Goal: Task Accomplishment & Management: Complete application form

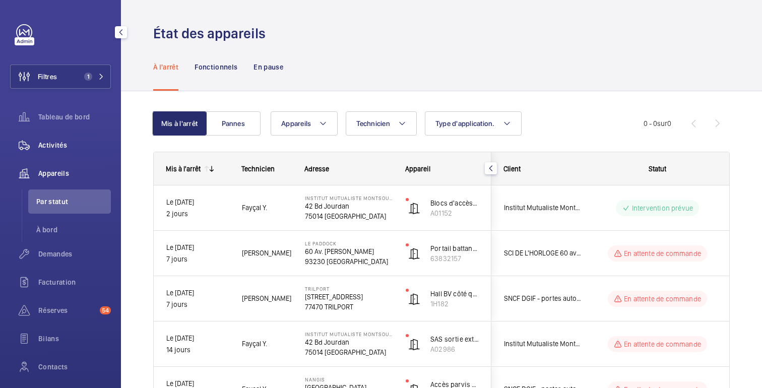
click at [62, 144] on font "Activités" at bounding box center [52, 145] width 29 height 8
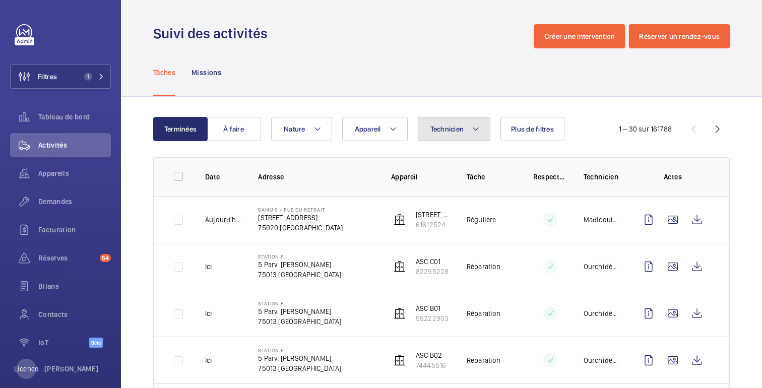
click at [447, 137] on button "Technicien" at bounding box center [454, 129] width 73 height 24
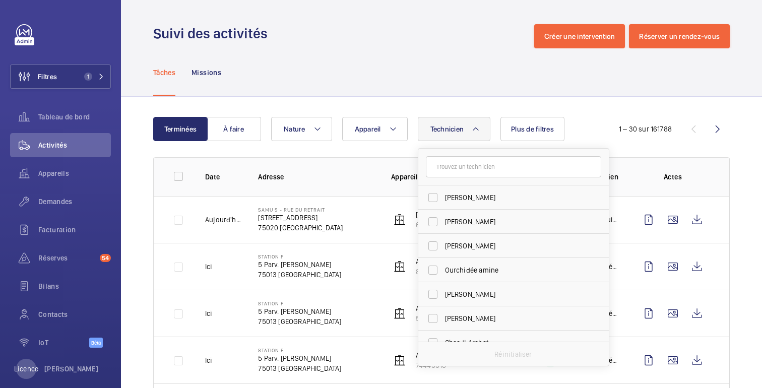
click at [454, 168] on input "text" at bounding box center [513, 166] width 175 height 21
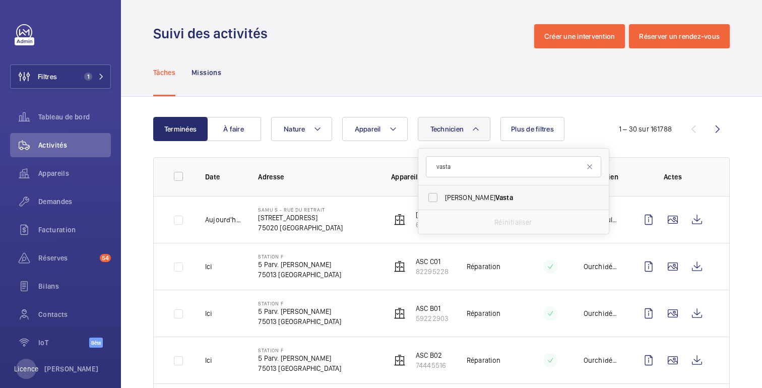
type input "vasta"
click at [495, 199] on span "Vasta" at bounding box center [504, 198] width 18 height 8
click at [443, 199] on input "Alexandre Vasta" at bounding box center [433, 197] width 20 height 20
checkbox input "true"
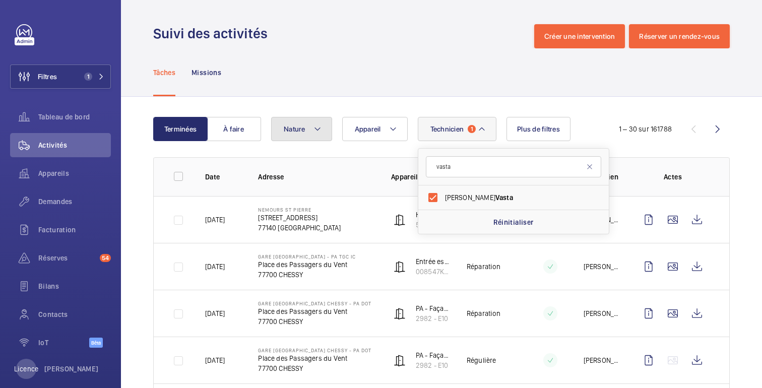
click at [295, 130] on font "Nature" at bounding box center [295, 129] width 22 height 8
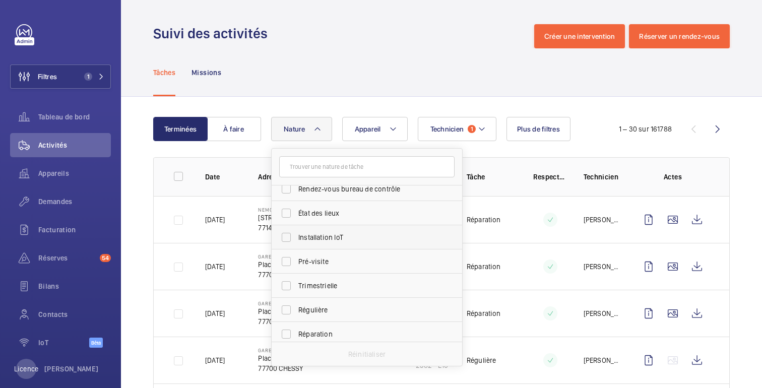
scroll to position [93, 0]
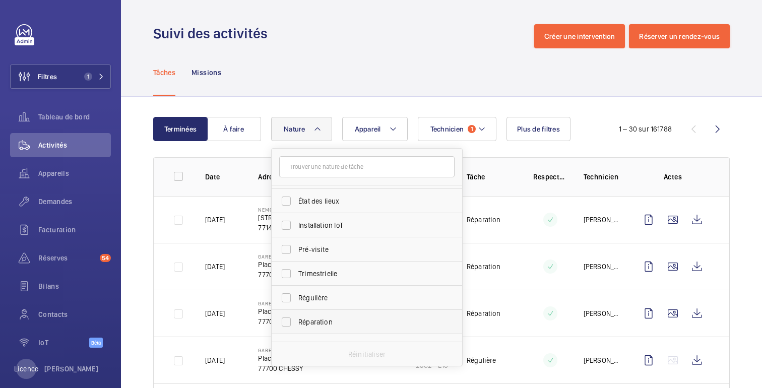
click at [325, 318] on font "Réparation" at bounding box center [315, 322] width 34 height 8
click at [296, 318] on input "Réparation" at bounding box center [286, 322] width 20 height 20
checkbox input "true"
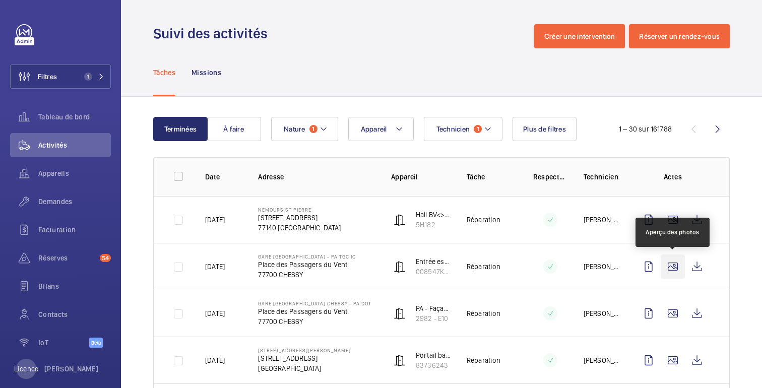
click at [674, 268] on wm-front-icon-button at bounding box center [673, 266] width 24 height 24
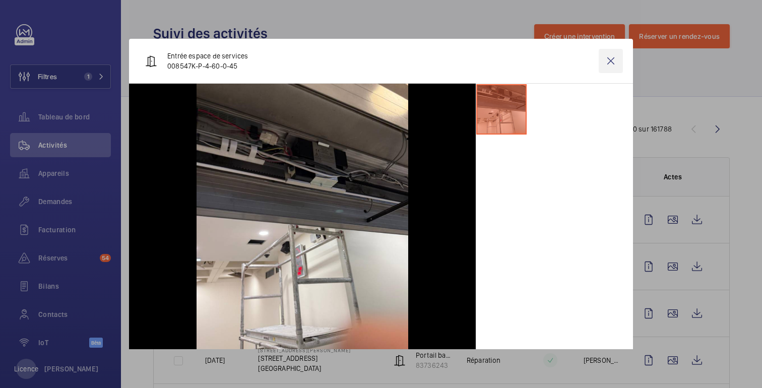
click at [610, 60] on wm-front-icon-button at bounding box center [611, 61] width 24 height 24
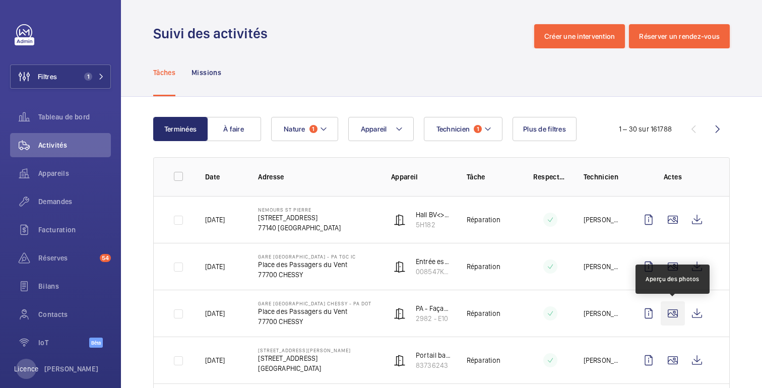
click at [676, 313] on wm-front-icon-button at bounding box center [673, 313] width 24 height 24
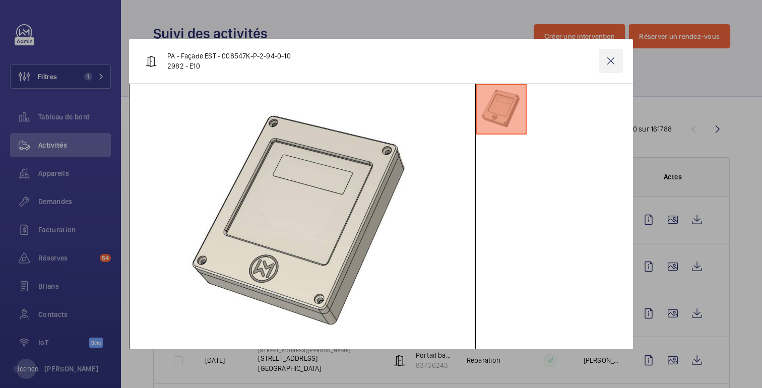
click at [617, 62] on wm-front-icon-button at bounding box center [611, 61] width 24 height 24
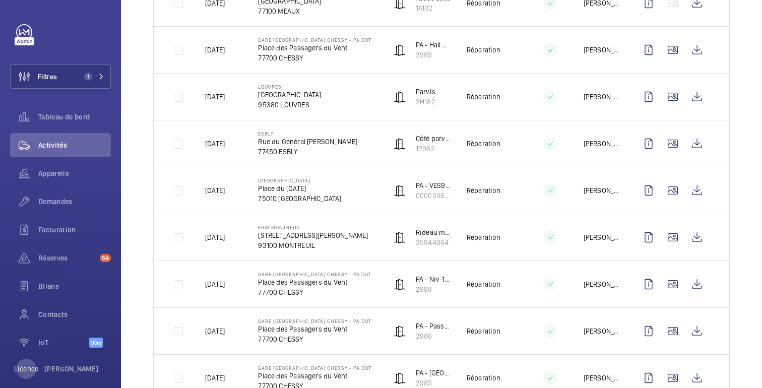
scroll to position [553, 0]
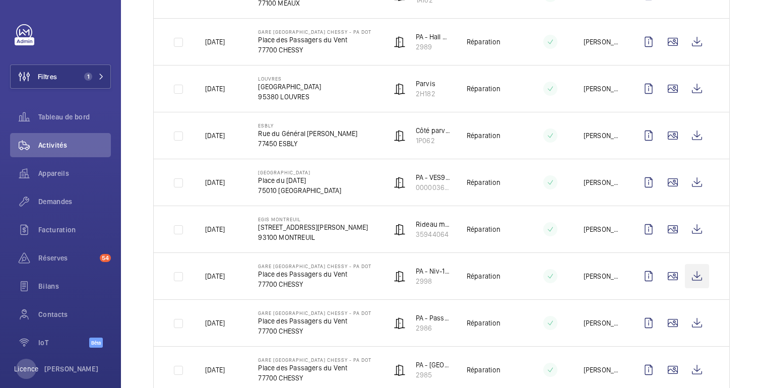
click at [703, 279] on wm-front-icon-button at bounding box center [697, 276] width 24 height 24
click at [673, 373] on wm-front-icon-button at bounding box center [673, 370] width 24 height 24
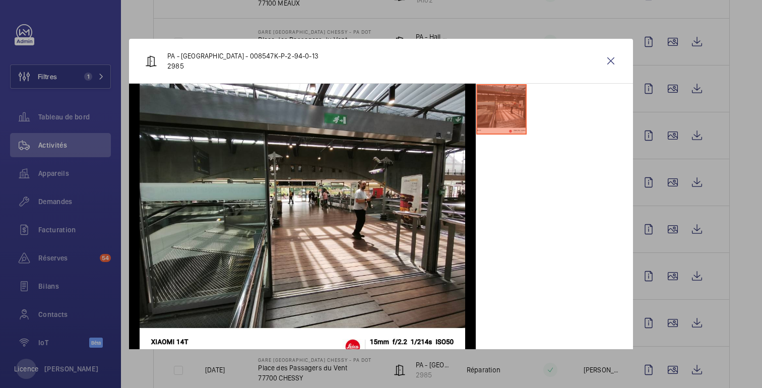
click at [697, 340] on div at bounding box center [381, 194] width 762 height 388
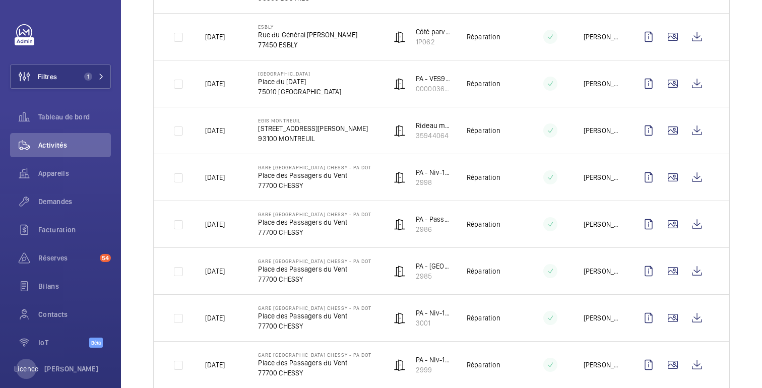
scroll to position [671, 0]
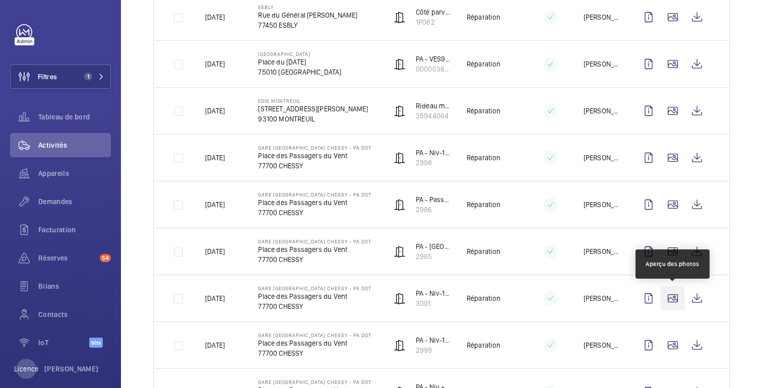
click at [669, 300] on wm-front-icon-button at bounding box center [673, 298] width 24 height 24
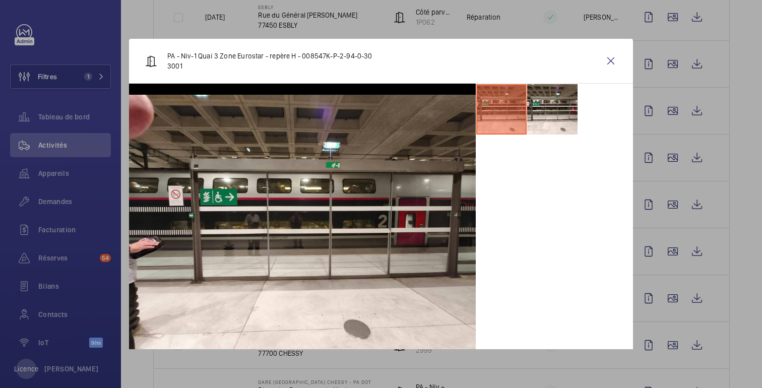
click at [672, 233] on div at bounding box center [381, 194] width 762 height 388
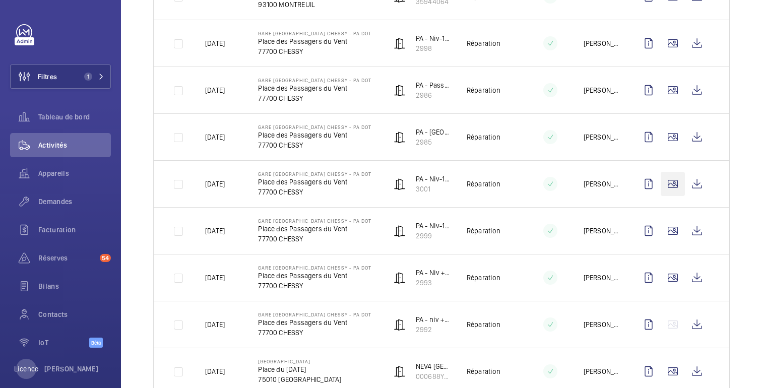
scroll to position [809, 0]
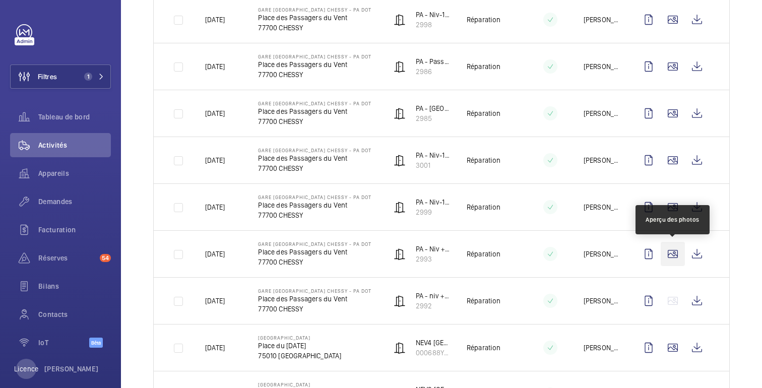
click at [669, 259] on wm-front-icon-button at bounding box center [673, 254] width 24 height 24
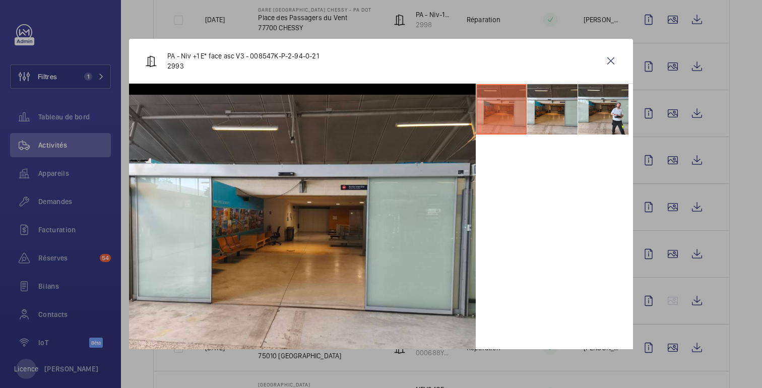
click at [663, 206] on div at bounding box center [381, 194] width 762 height 388
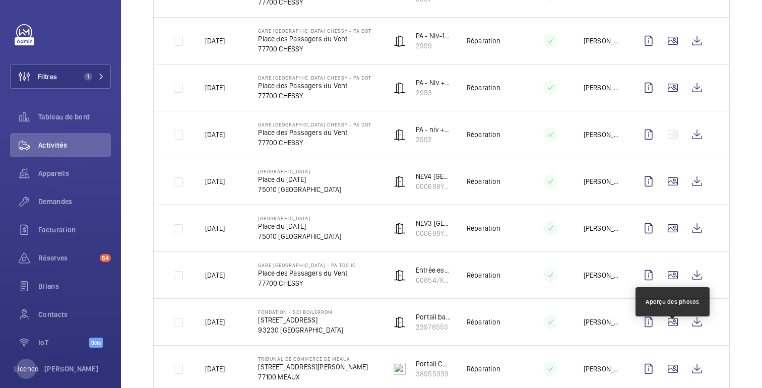
scroll to position [979, 0]
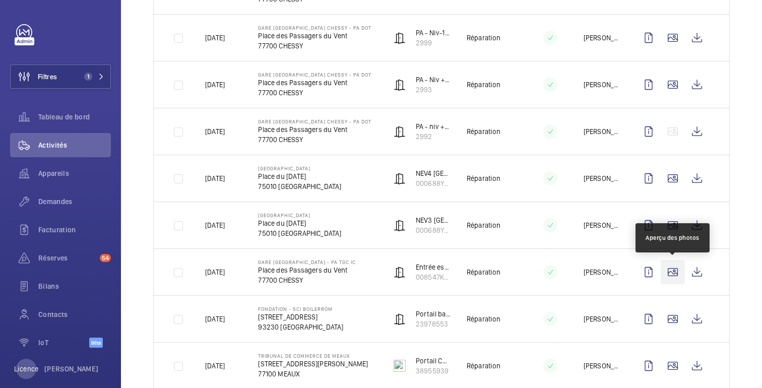
click at [677, 277] on wm-front-icon-button at bounding box center [673, 272] width 24 height 24
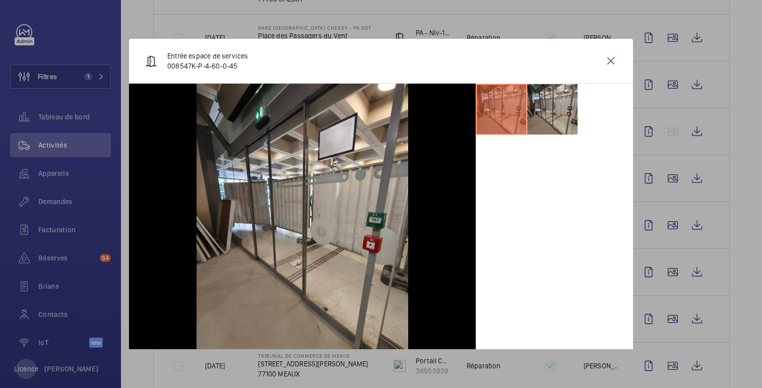
click at [703, 177] on div at bounding box center [381, 194] width 762 height 388
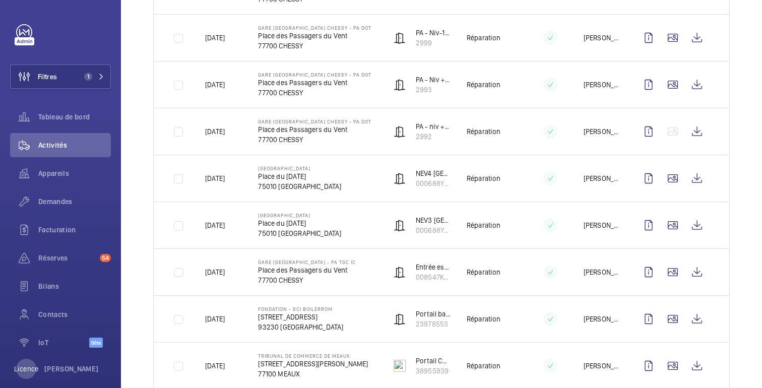
scroll to position [0, 0]
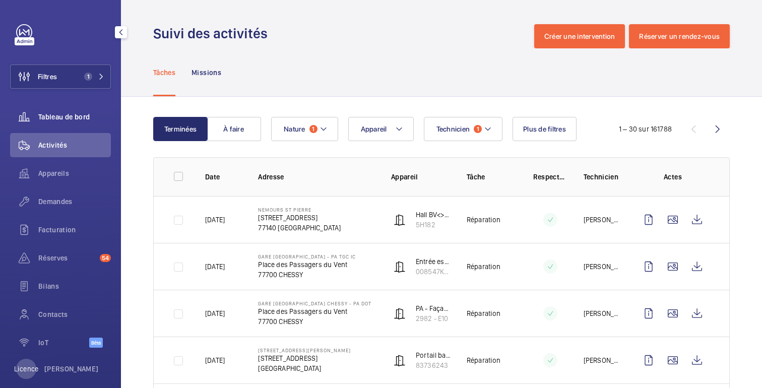
click at [59, 123] on div "Tableau de bord" at bounding box center [60, 117] width 101 height 24
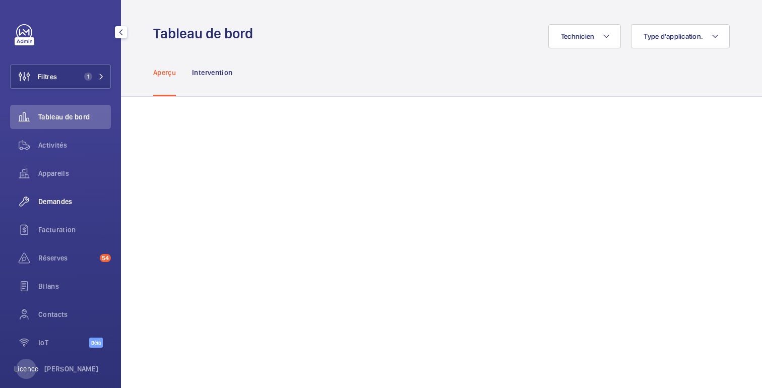
click at [63, 194] on div "Demandes" at bounding box center [60, 201] width 101 height 24
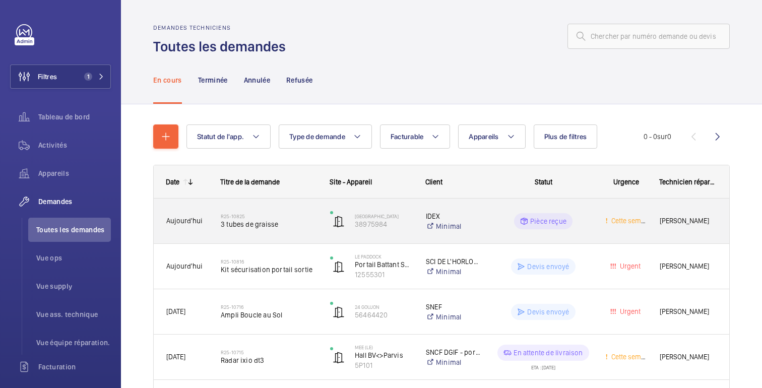
click at [593, 214] on div "Cette semaine" at bounding box center [620, 221] width 54 height 45
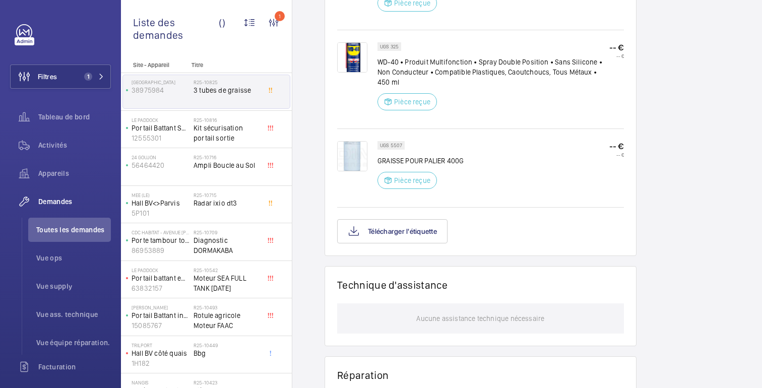
scroll to position [722, 0]
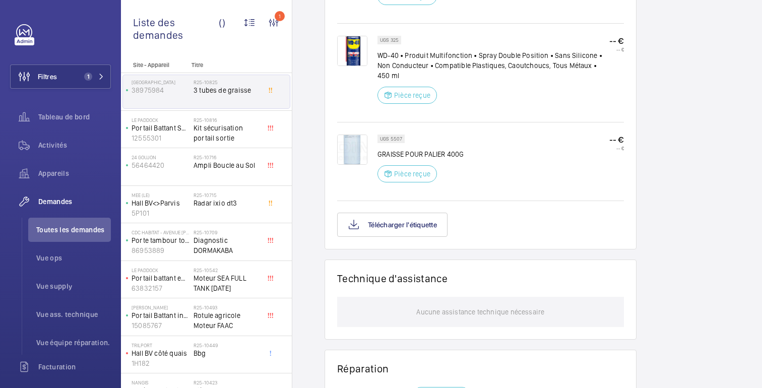
click at [356, 135] on img at bounding box center [352, 150] width 30 height 30
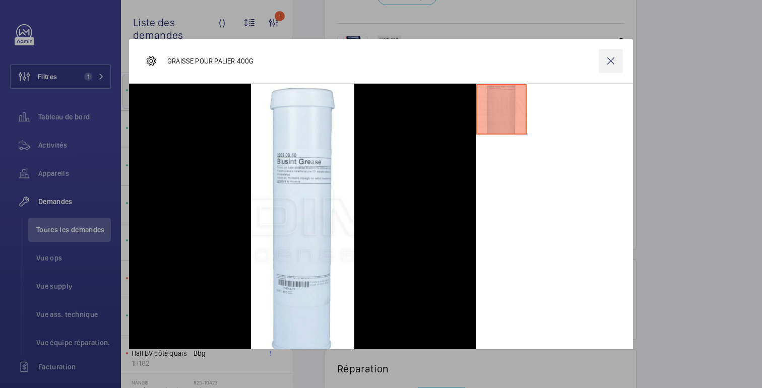
click at [611, 65] on wm-front-icon-button at bounding box center [611, 61] width 24 height 24
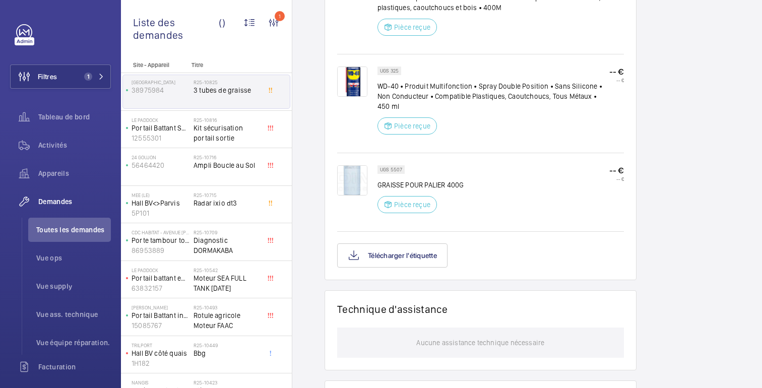
scroll to position [681, 0]
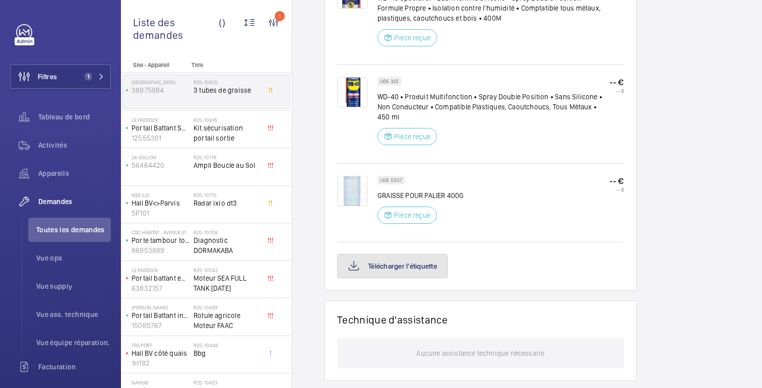
click at [402, 262] on font "Télécharger l'étiquette" at bounding box center [402, 266] width 69 height 8
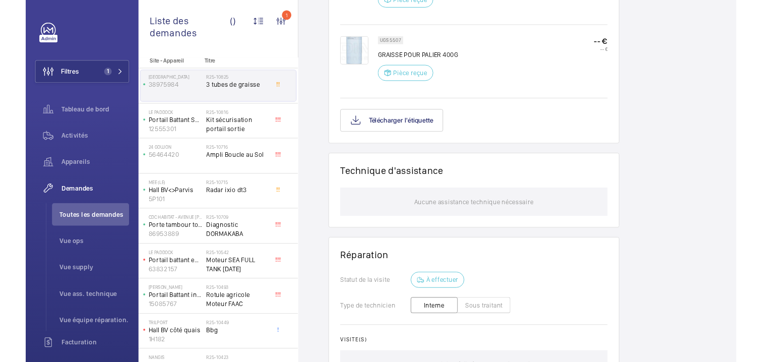
scroll to position [932, 0]
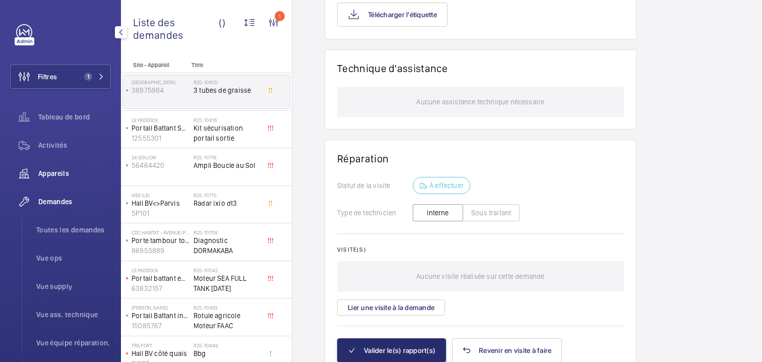
click at [66, 178] on div "Appareils" at bounding box center [60, 173] width 101 height 24
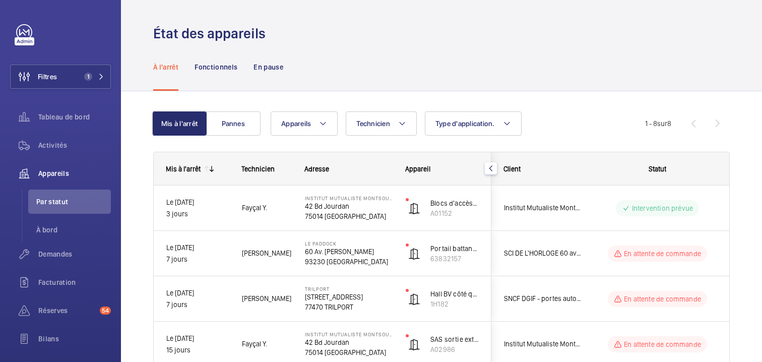
scroll to position [235, 0]
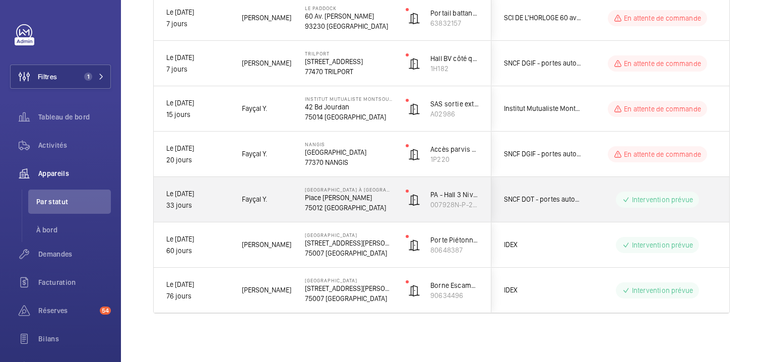
click at [594, 200] on div "Intervention prévue" at bounding box center [652, 199] width 138 height 36
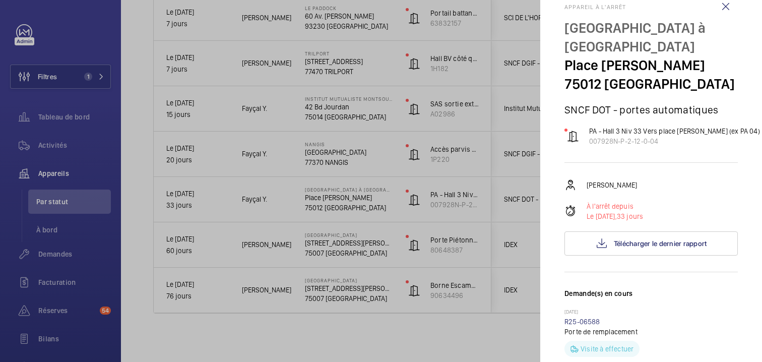
scroll to position [33, 0]
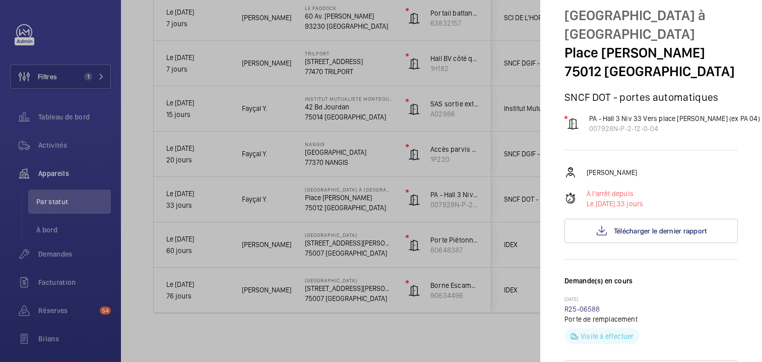
click at [431, 260] on div at bounding box center [381, 181] width 762 height 362
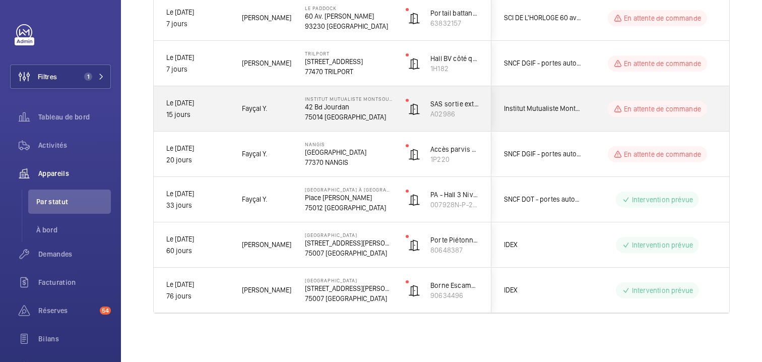
click at [590, 108] on div "En attente de commande" at bounding box center [652, 109] width 138 height 36
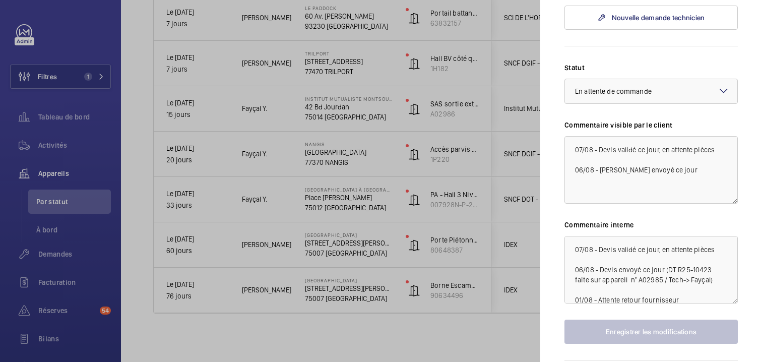
scroll to position [369, 0]
click at [496, 234] on div at bounding box center [381, 181] width 762 height 362
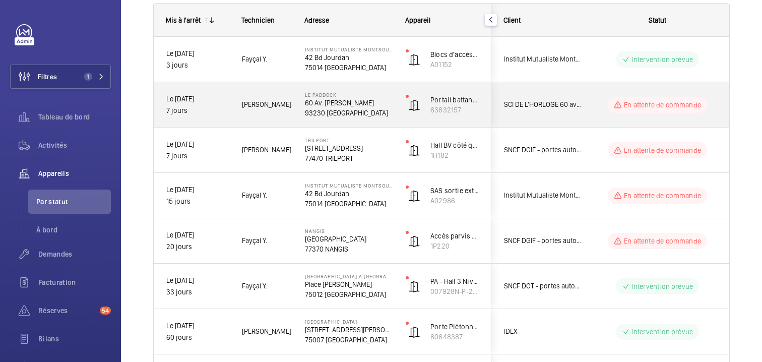
scroll to position [145, 0]
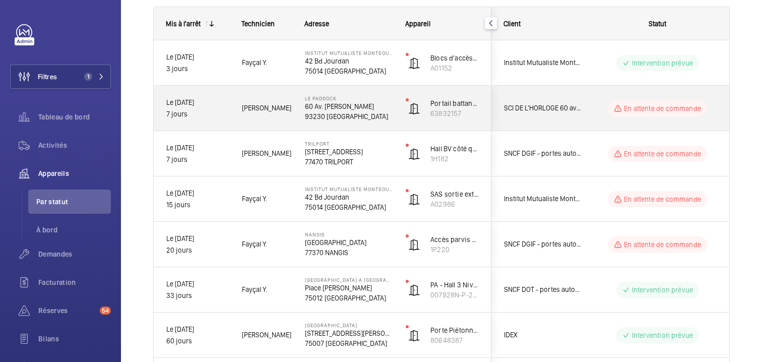
click at [597, 103] on wm-front-pills-cell "En attente de commande" at bounding box center [657, 108] width 125 height 16
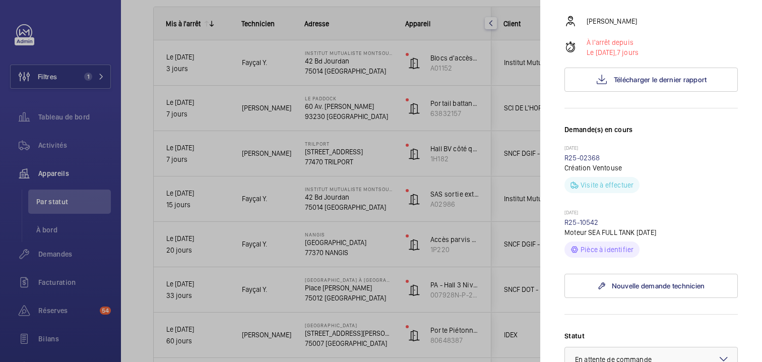
scroll to position [190, 0]
click at [510, 202] on div at bounding box center [381, 181] width 762 height 362
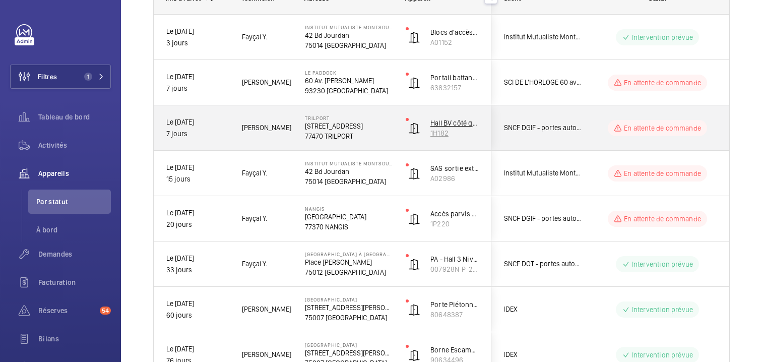
scroll to position [0, 0]
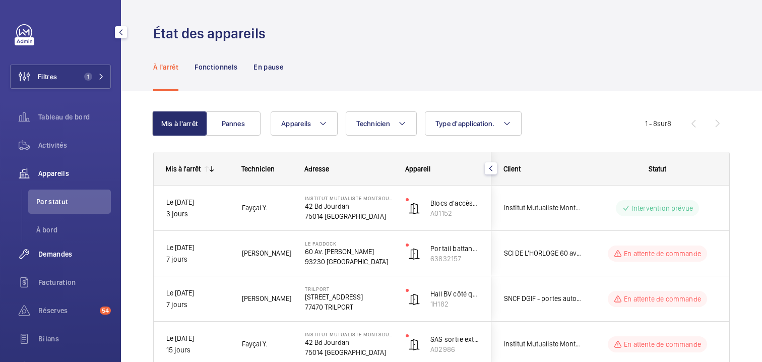
click at [55, 252] on font "Demandes" at bounding box center [55, 254] width 34 height 8
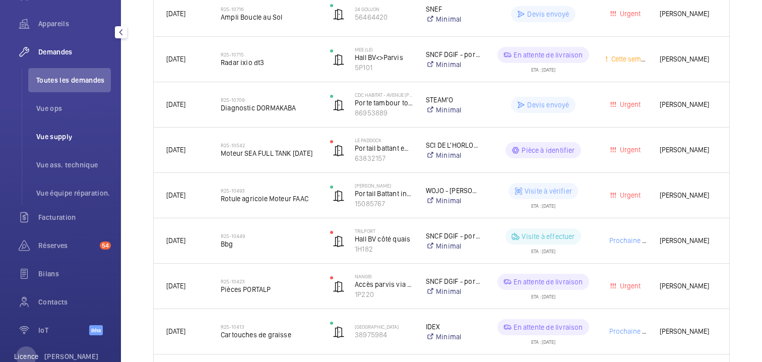
scroll to position [153, 0]
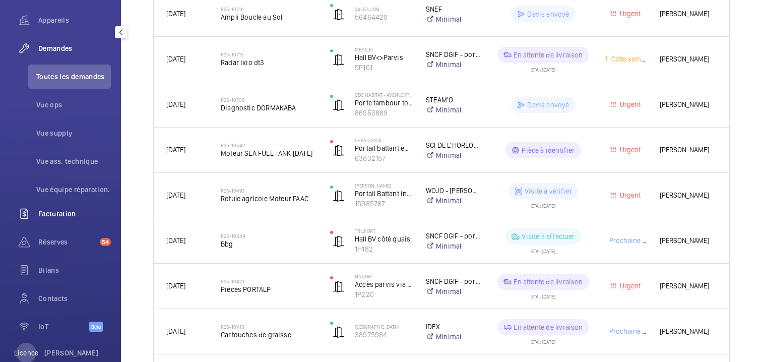
click at [66, 210] on font "Facturation" at bounding box center [57, 214] width 38 height 8
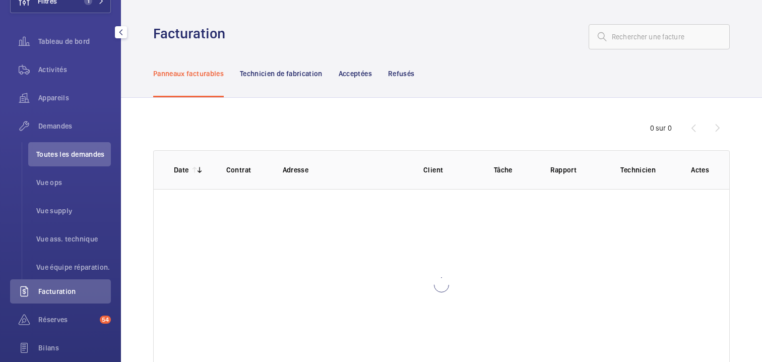
scroll to position [41, 0]
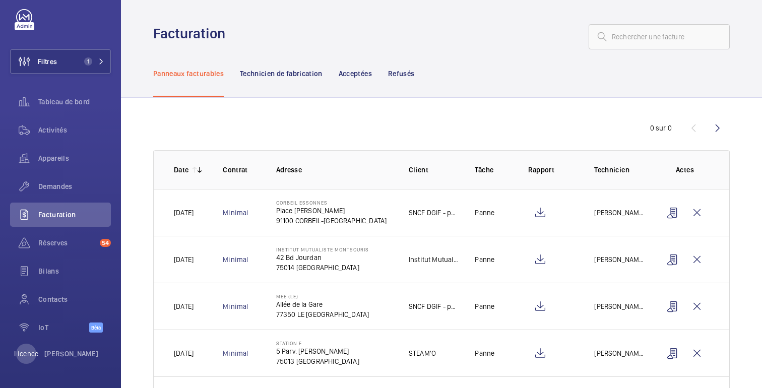
scroll to position [15, 0]
click at [52, 132] on font "Activités" at bounding box center [52, 130] width 29 height 8
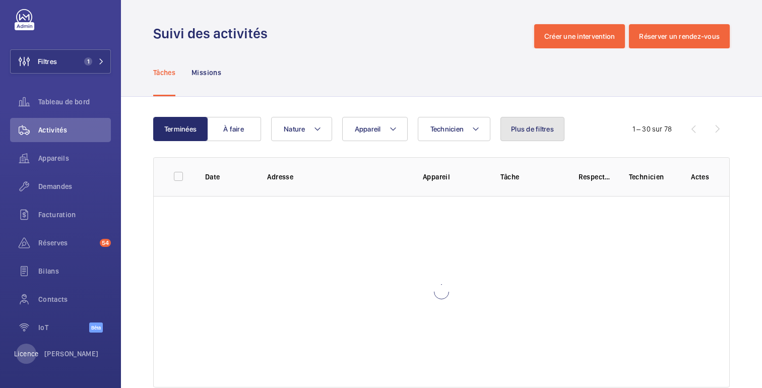
click at [520, 135] on button "Plus de filtres" at bounding box center [532, 129] width 64 height 24
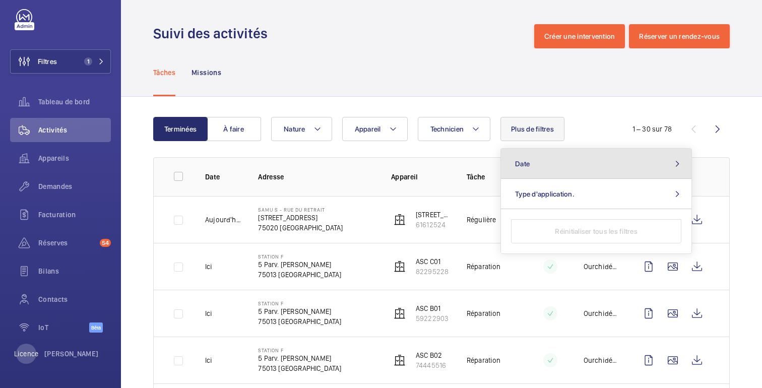
drag, startPoint x: 534, startPoint y: 164, endPoint x: 523, endPoint y: 99, distance: 66.4
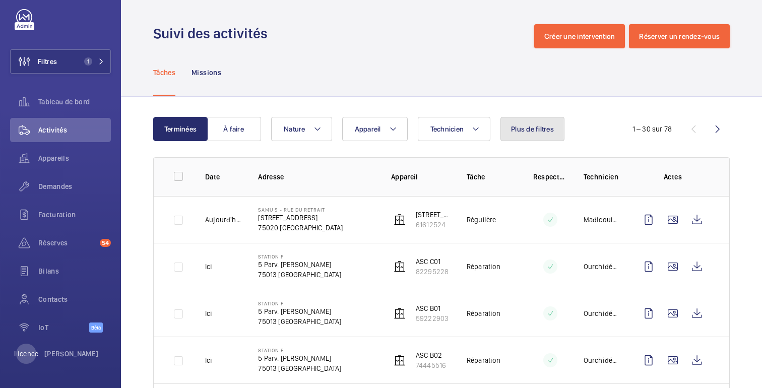
click at [538, 136] on button "Plus de filtres" at bounding box center [532, 129] width 64 height 24
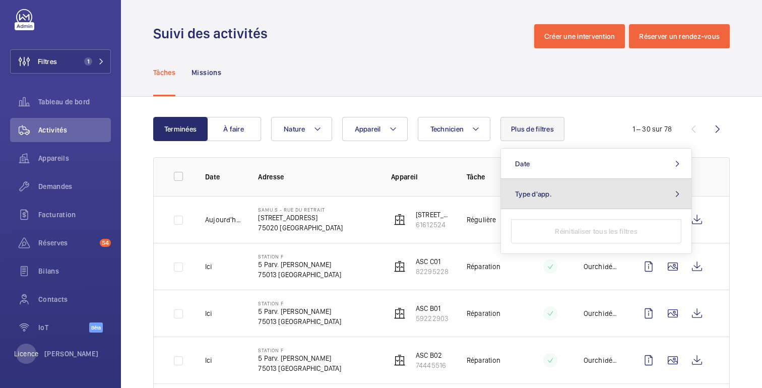
click at [548, 203] on button "Type d'app." at bounding box center [596, 194] width 190 height 30
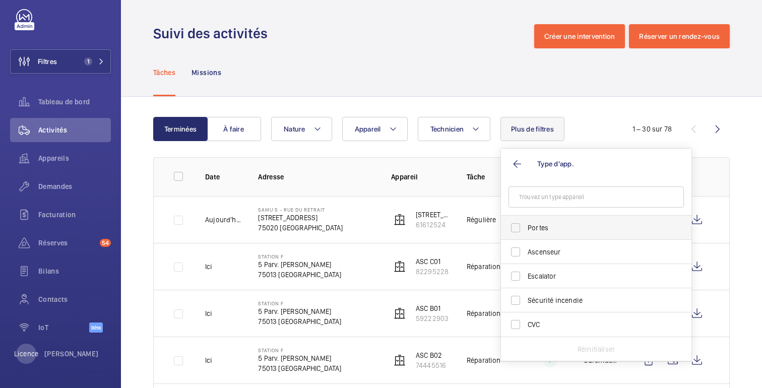
click at [548, 231] on span "Portes" at bounding box center [597, 228] width 139 height 10
click at [526, 231] on input "Portes" at bounding box center [515, 228] width 20 height 20
checkbox input "true"
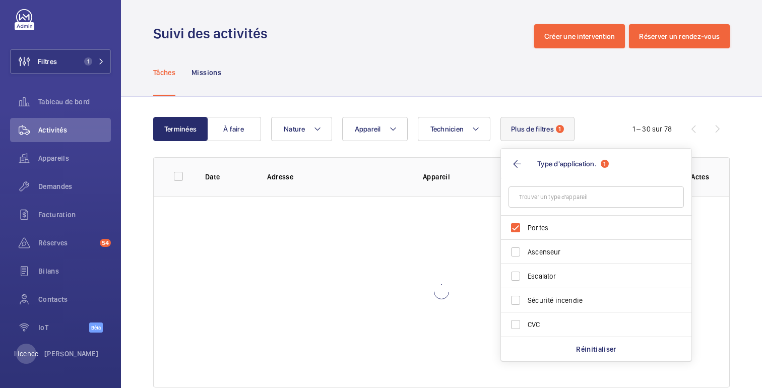
click at [495, 95] on div "Tâches Missions" at bounding box center [441, 72] width 577 height 48
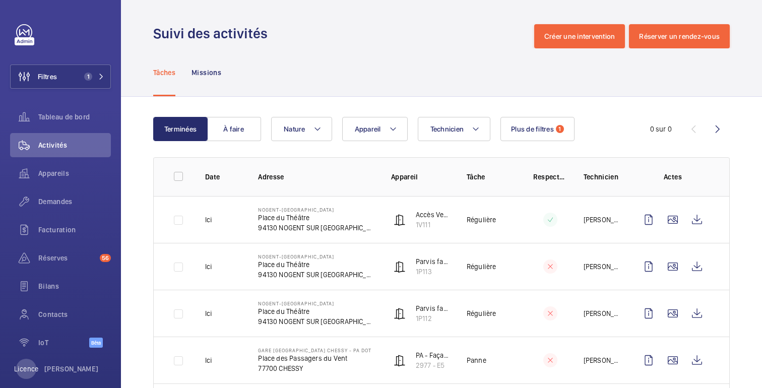
click at [451, 66] on div "Tâches Missions" at bounding box center [441, 72] width 577 height 48
click at [53, 176] on font "Appareils" at bounding box center [53, 173] width 31 height 8
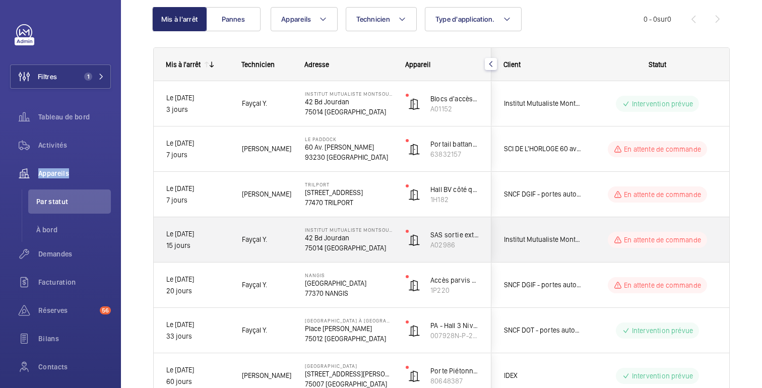
scroll to position [103, 0]
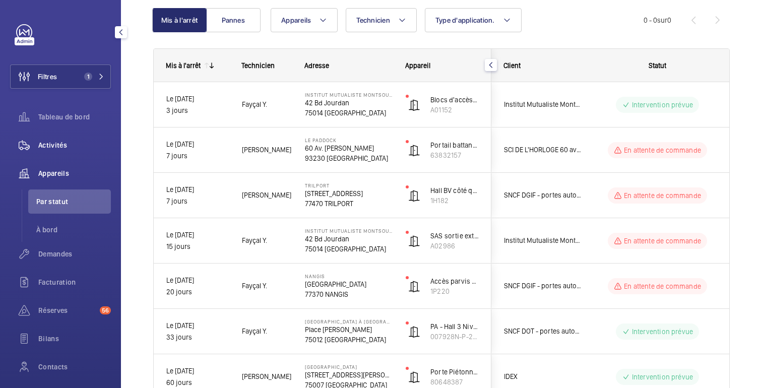
click at [63, 148] on font "Activités" at bounding box center [52, 145] width 29 height 8
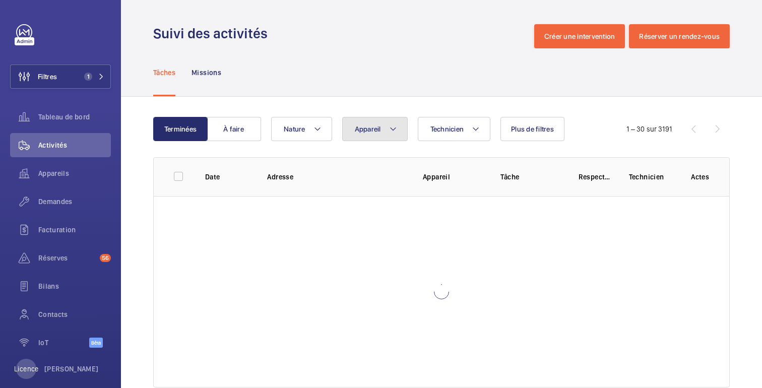
click at [361, 134] on button "Appareil" at bounding box center [375, 129] width 66 height 24
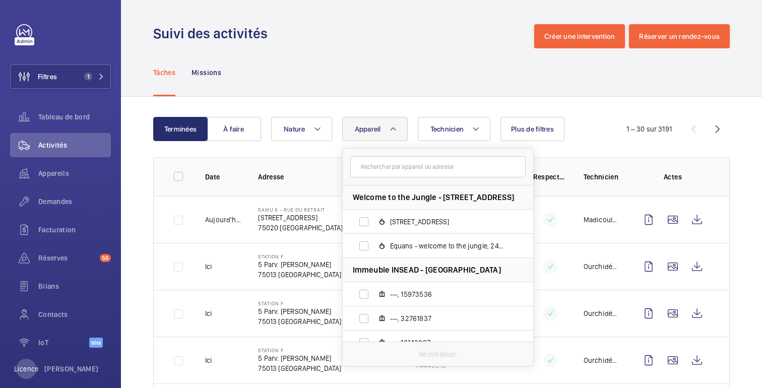
click at [408, 164] on input "text" at bounding box center [437, 166] width 175 height 21
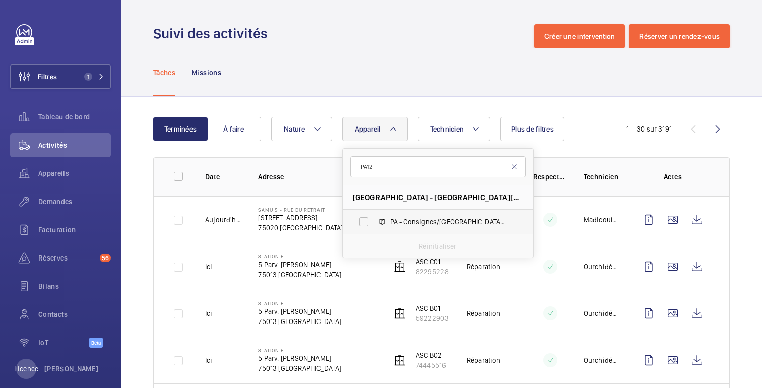
type input "PA12"
click at [448, 227] on label "PA - Consignes/[GEOGRAPHIC_DATA] (ex PA12 ), 007928N-P-2-60-0-12" at bounding box center [430, 222] width 174 height 24
click at [374, 227] on input "PA - Consignes/[GEOGRAPHIC_DATA] (ex PA12 ), 007928N-P-2-60-0-12" at bounding box center [364, 222] width 20 height 20
checkbox input "true"
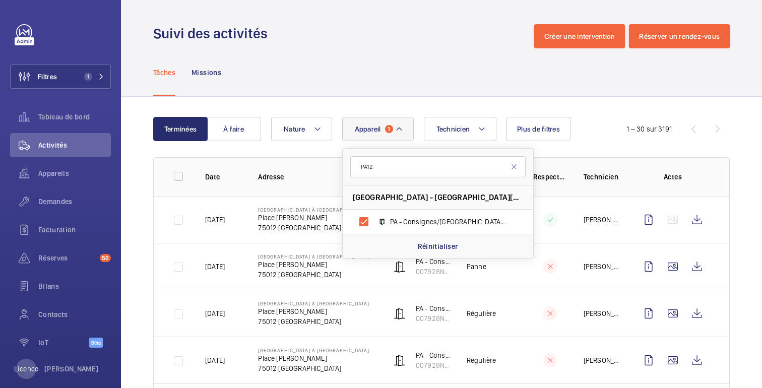
click at [413, 46] on div "Suivi des activités Créer une intervention Réserver un rendez-vous" at bounding box center [441, 36] width 577 height 24
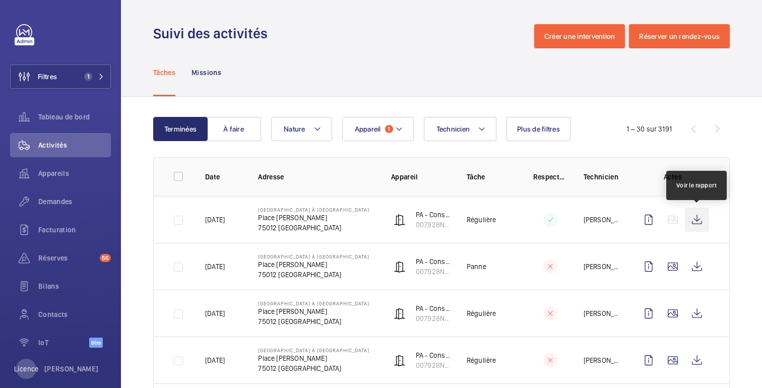
click at [696, 224] on wm-front-icon-button at bounding box center [697, 220] width 24 height 24
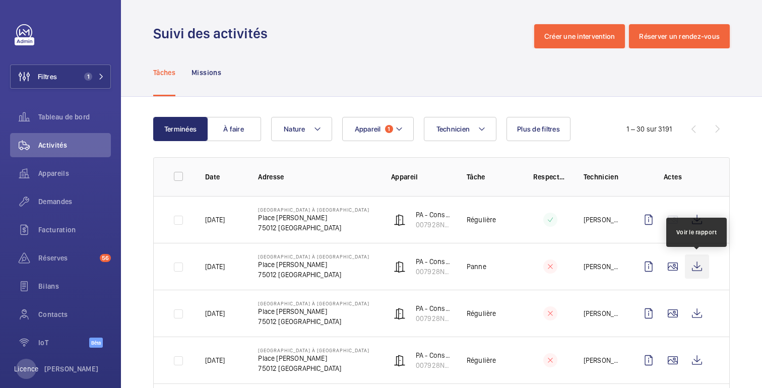
click at [697, 267] on wm-front-icon-button at bounding box center [697, 266] width 24 height 24
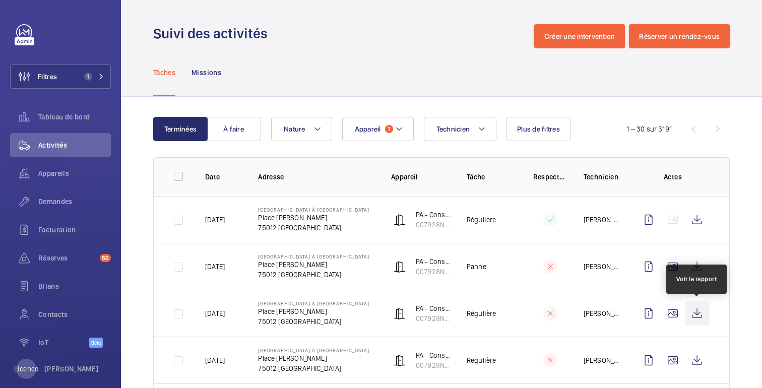
click at [704, 313] on wm-front-icon-button at bounding box center [697, 313] width 24 height 24
click at [52, 204] on font "Demandes" at bounding box center [55, 202] width 34 height 8
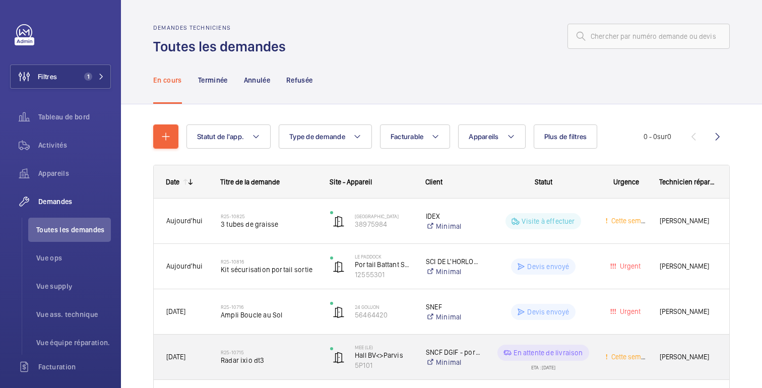
click at [585, 365] on wm-front-pills-cell "En attente de livraison ETA : [DATE]" at bounding box center [543, 357] width 98 height 25
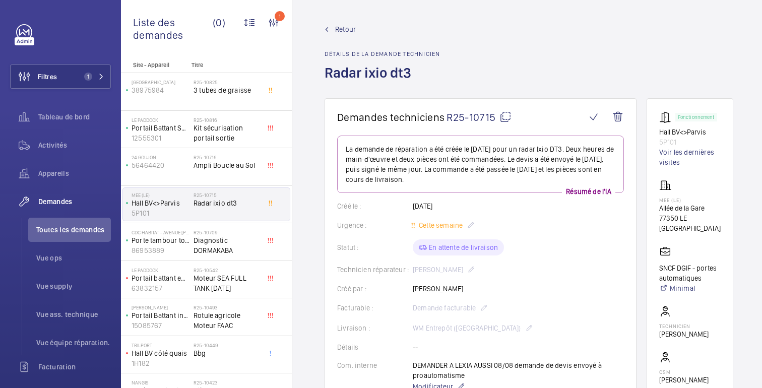
click at [505, 115] on mat-icon at bounding box center [505, 117] width 12 height 12
click at [58, 204] on font "Demandes" at bounding box center [55, 202] width 34 height 8
click at [345, 30] on font "Retour" at bounding box center [345, 29] width 21 height 8
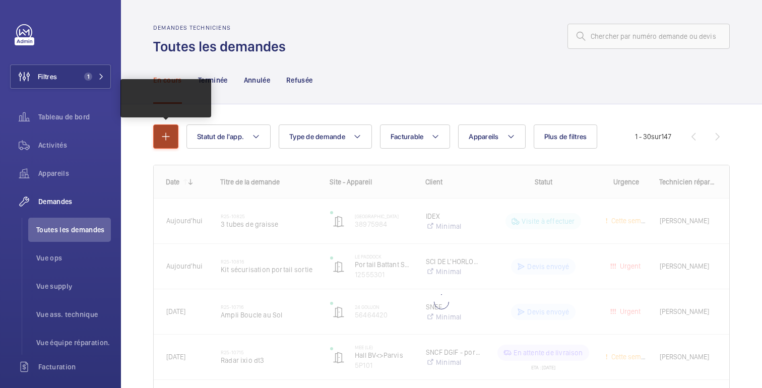
click at [168, 143] on mat-icon "button" at bounding box center [166, 137] width 12 height 12
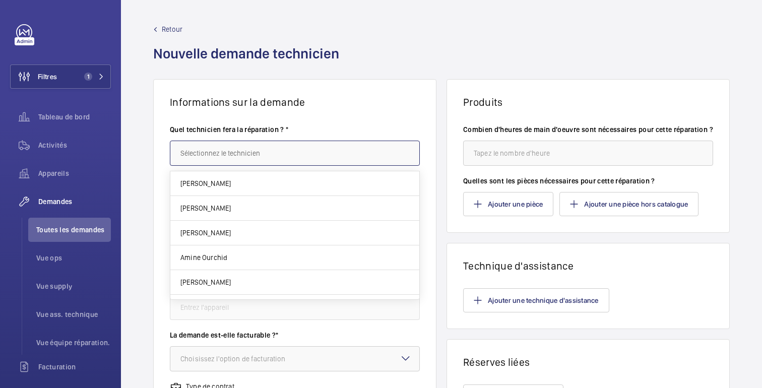
click at [284, 153] on input "text" at bounding box center [295, 153] width 250 height 25
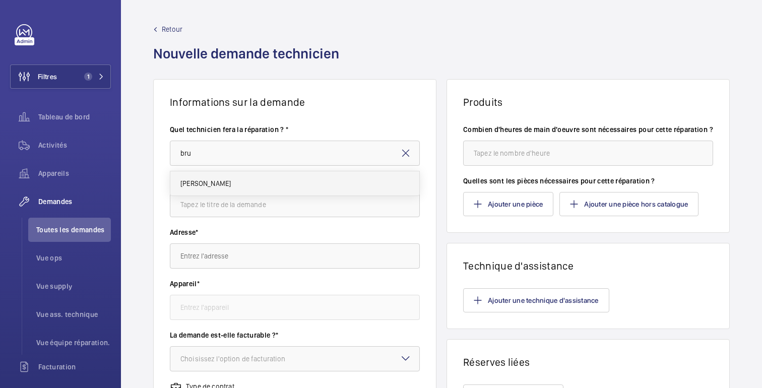
click at [210, 177] on mat-option "[PERSON_NAME]" at bounding box center [294, 183] width 249 height 24
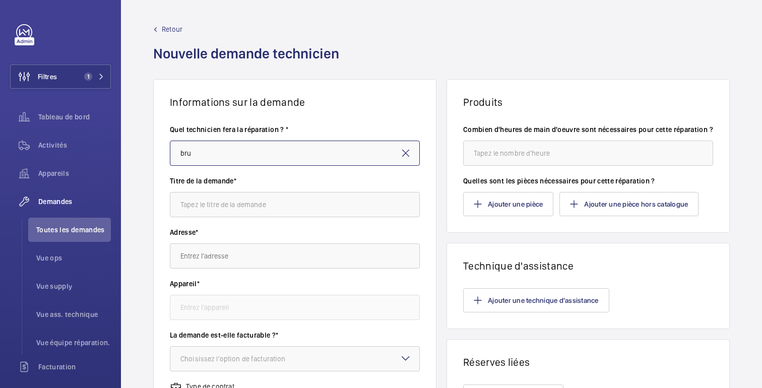
type input "[PERSON_NAME]"
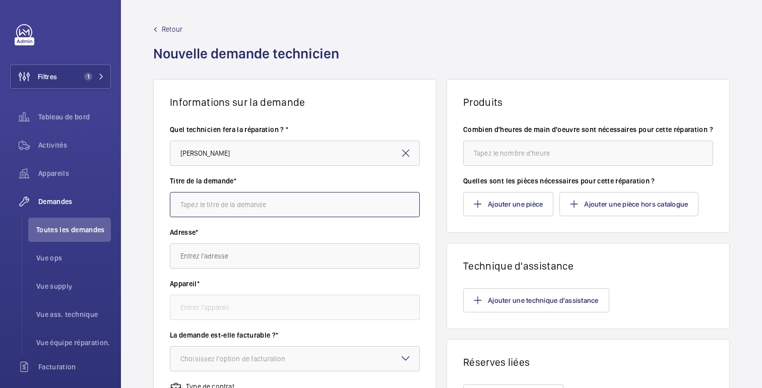
click at [206, 213] on input "text" at bounding box center [295, 204] width 250 height 25
type input "Diagnostic DORMAKABA"
click at [211, 256] on input "text" at bounding box center [295, 255] width 250 height 25
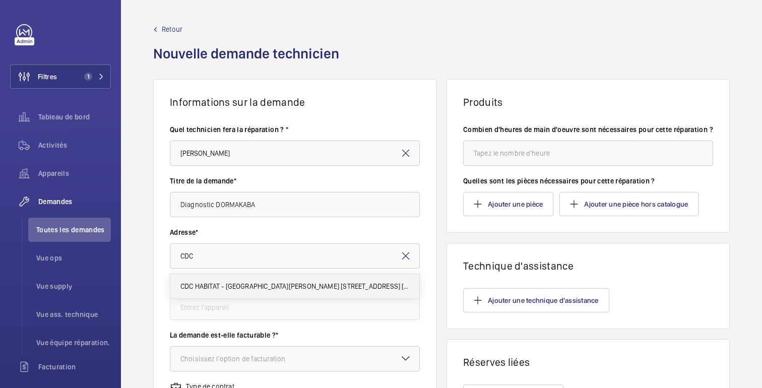
click at [217, 287] on font "CDC HABITAT - [GEOGRAPHIC_DATA][PERSON_NAME] [STREET_ADDRESS] [PERSON_NAME][GEO…" at bounding box center [390, 286] width 421 height 8
type input "CDC HABITAT - [GEOGRAPHIC_DATA][PERSON_NAME] [STREET_ADDRESS] [PERSON_NAME][GEO…"
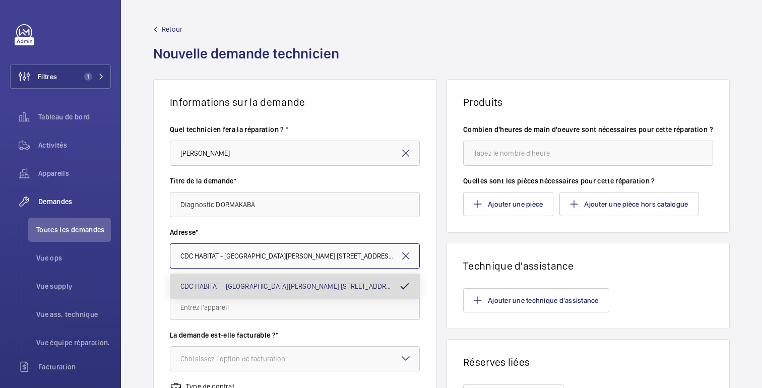
scroll to position [0, 30]
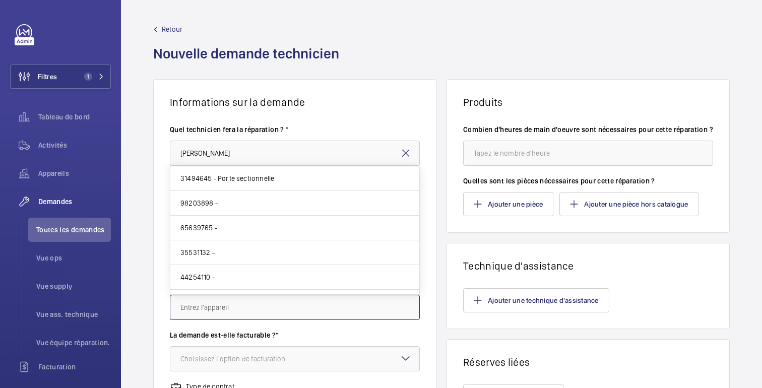
click at [210, 303] on input "text" at bounding box center [295, 307] width 250 height 25
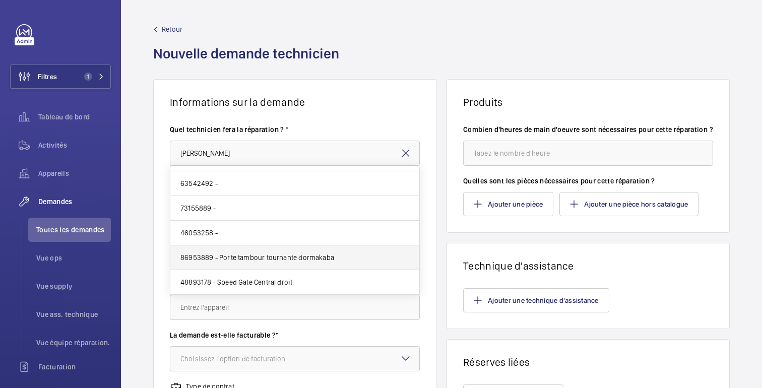
click at [262, 263] on mat-option "86953889 - Porte tambour tournante dormakaba" at bounding box center [294, 257] width 249 height 25
type input "86953889 - Porte tambour tournante dormakaba"
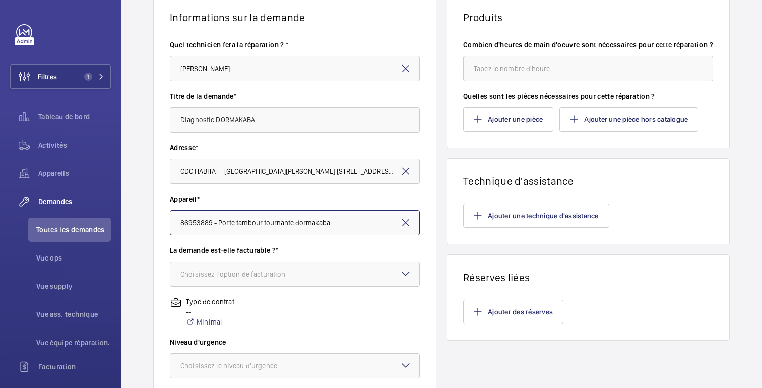
scroll to position [86, 0]
click at [282, 268] on div "Choisissez l'option de facturation" at bounding box center [245, 273] width 130 height 10
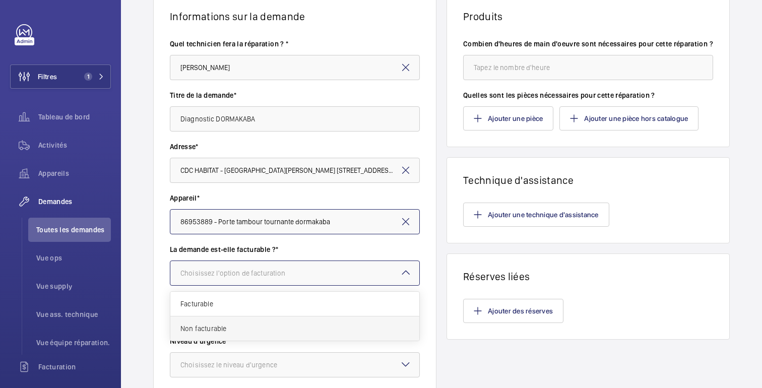
click at [203, 324] on span "Non facturable" at bounding box center [294, 329] width 229 height 10
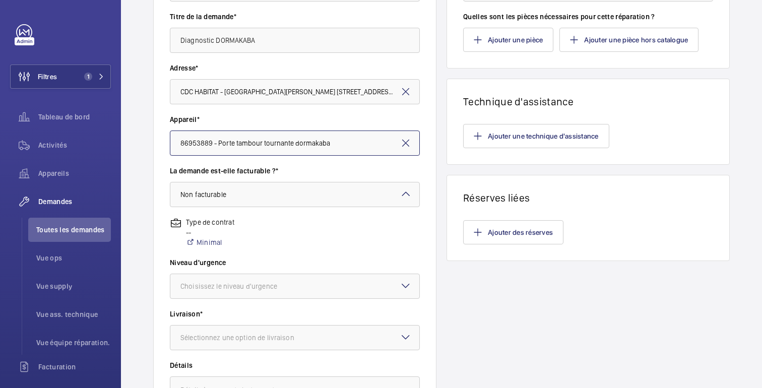
scroll to position [172, 0]
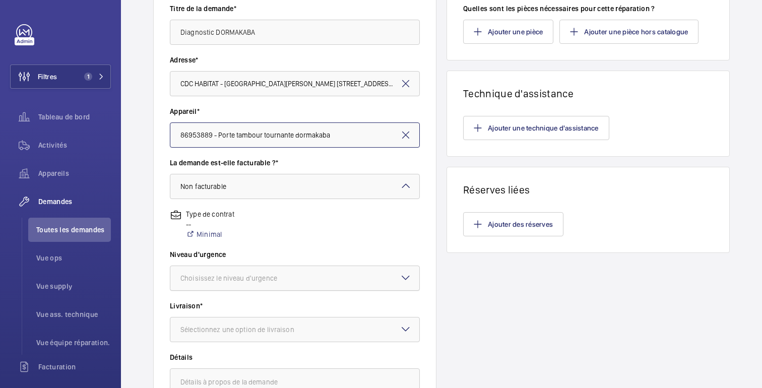
click at [258, 278] on font "Choisissez le niveau d'urgence" at bounding box center [228, 278] width 97 height 8
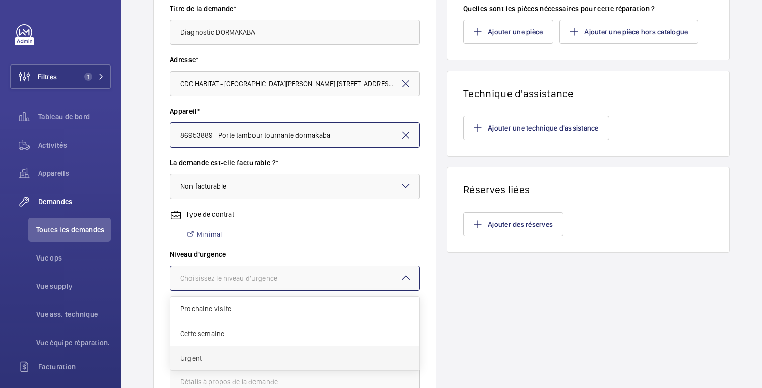
click at [203, 360] on span "Urgent" at bounding box center [294, 358] width 229 height 10
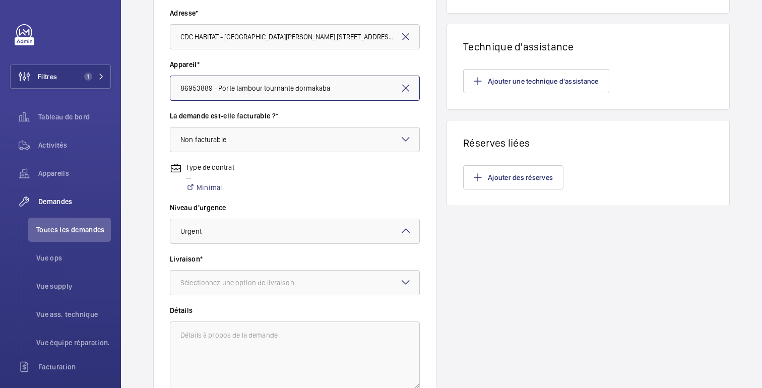
scroll to position [236, 0]
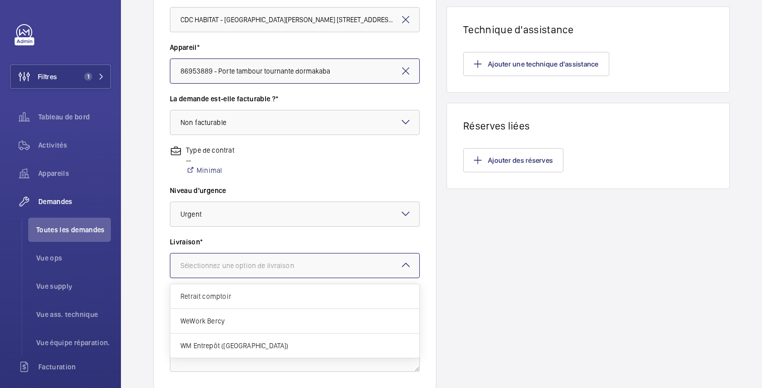
click at [267, 273] on div at bounding box center [294, 265] width 249 height 24
click at [232, 296] on span "Retrait comptoir" at bounding box center [294, 296] width 229 height 10
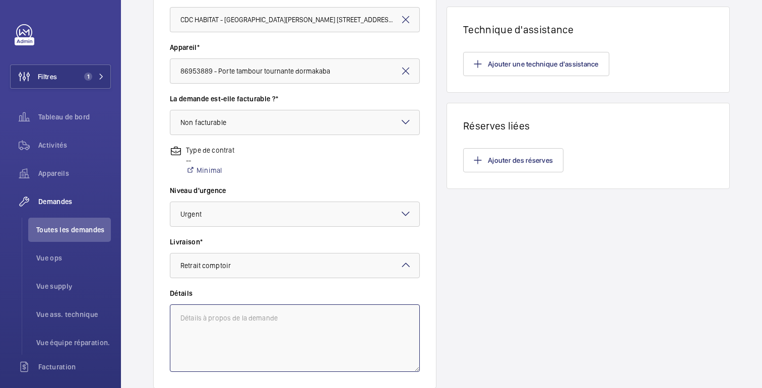
click at [214, 324] on textarea at bounding box center [295, 338] width 250 height 68
type textarea "D"
click at [355, 318] on textarea "Intervention de diagnostic par le sous-traitant qui, sera refacturer derrière a…" at bounding box center [295, 338] width 250 height 68
click at [294, 331] on textarea "Intervention de diagnostic par le sous-traitant qui, sera re-facturer derrière …" at bounding box center [295, 338] width 250 height 68
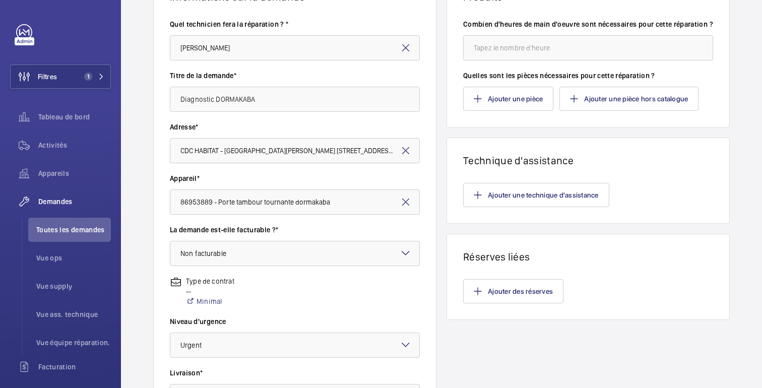
scroll to position [0, 0]
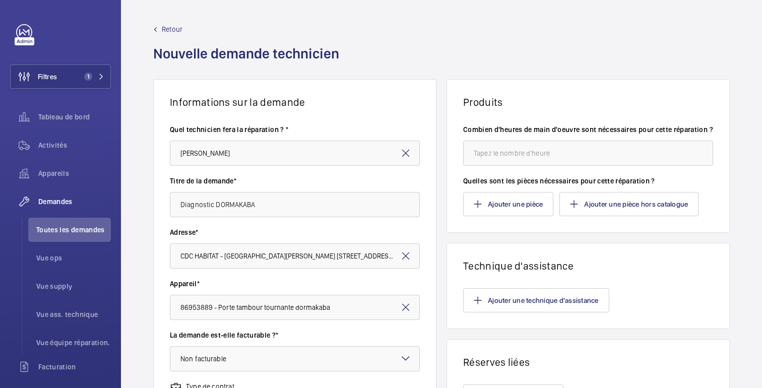
type textarea "Intervention de diagnostic par le sous-traitant qui, sera re-facturer derrière …"
click at [489, 163] on input "number" at bounding box center [588, 153] width 250 height 25
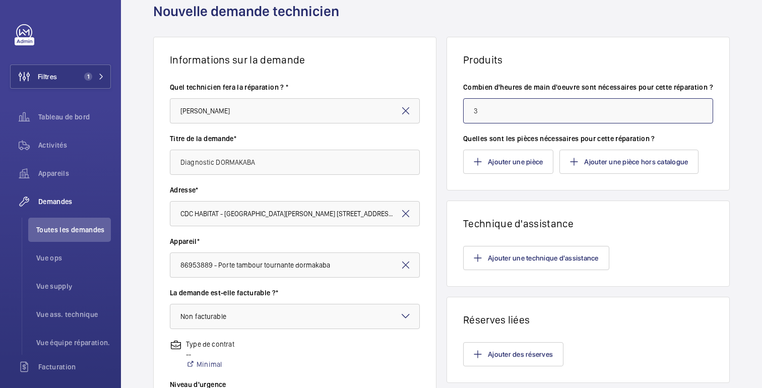
scroll to position [38, 0]
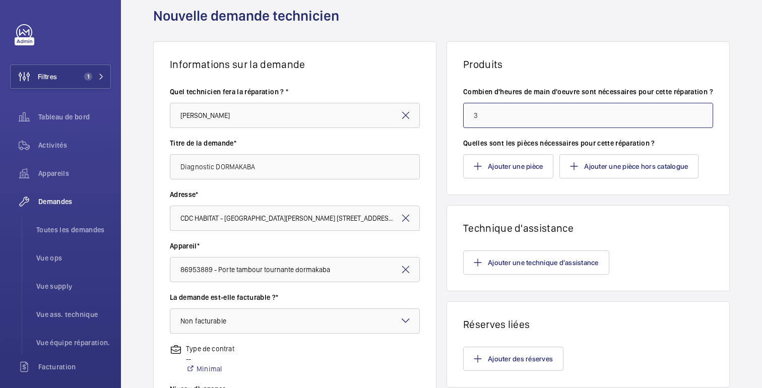
type input "3"
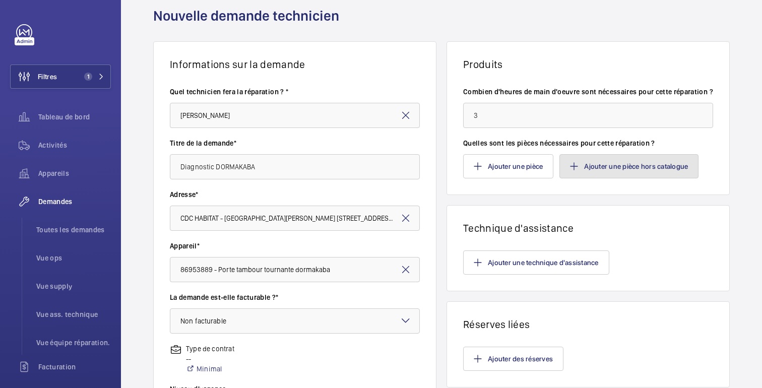
click at [583, 172] on button "Ajouter une pièce hors catalogue" at bounding box center [628, 166] width 139 height 24
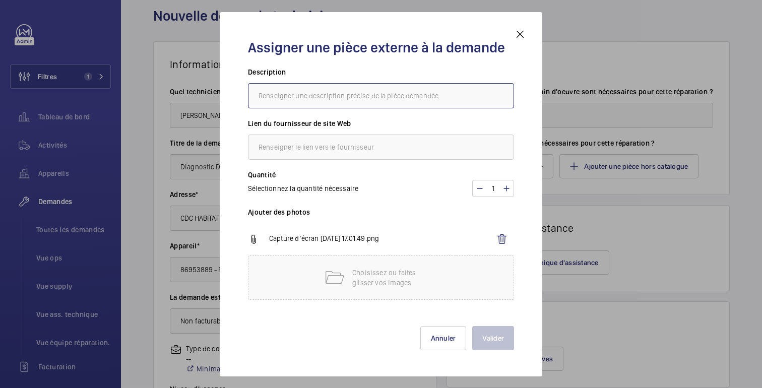
click at [342, 98] on input "text" at bounding box center [381, 95] width 266 height 25
type input "Diag DORMAKABA"
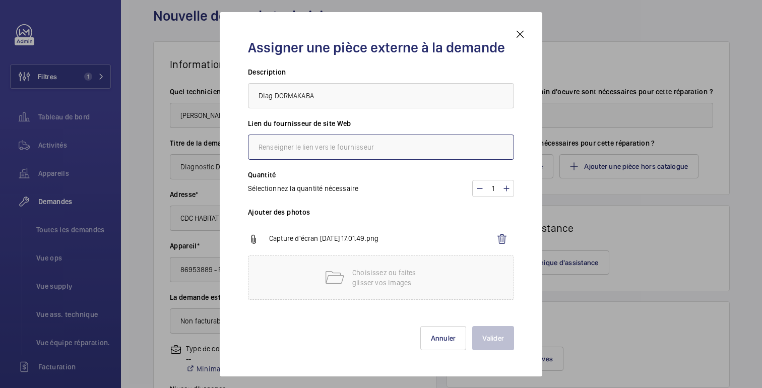
click at [330, 150] on input "text" at bounding box center [381, 147] width 266 height 25
type input "Dormakaba"
click at [500, 335] on font "Valider" at bounding box center [493, 338] width 22 height 8
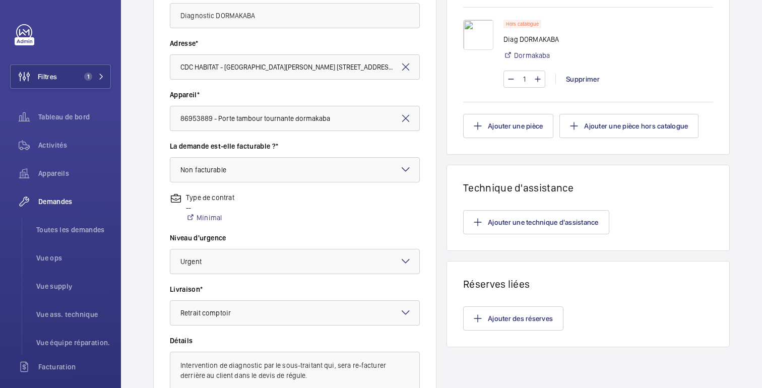
scroll to position [309, 0]
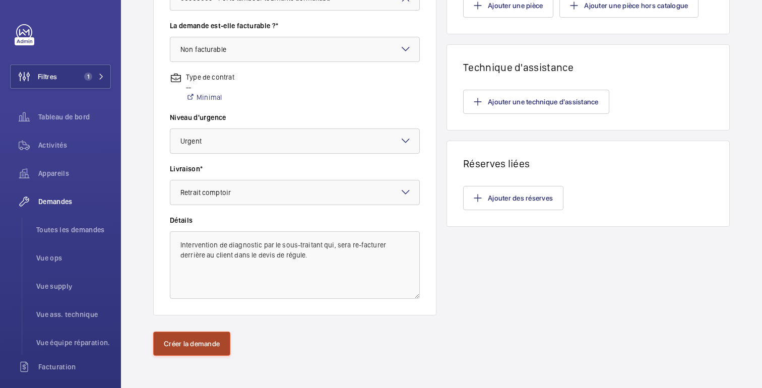
click at [192, 348] on button "Créer la demande" at bounding box center [191, 344] width 77 height 24
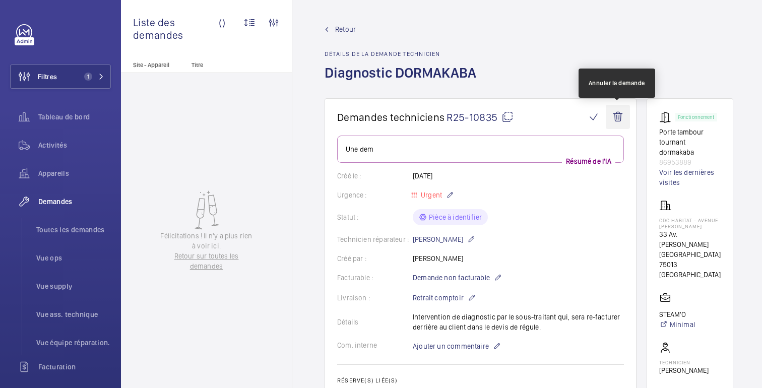
click at [620, 118] on wm-front-icon-button at bounding box center [618, 117] width 24 height 24
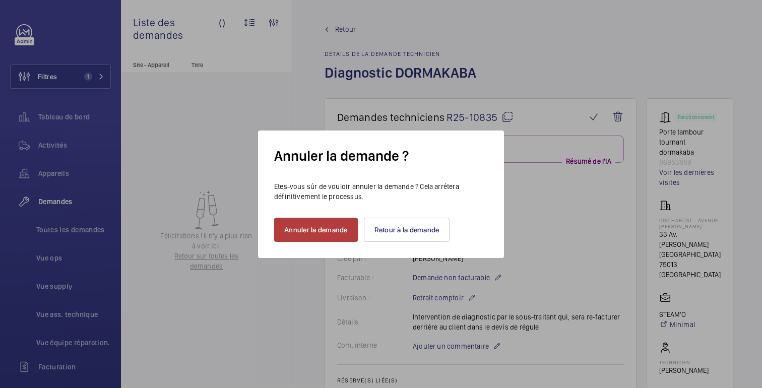
click at [325, 232] on font "Annuler la demande" at bounding box center [315, 230] width 63 height 8
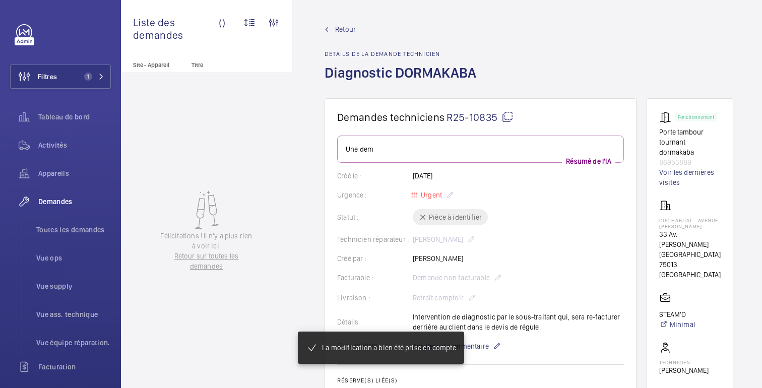
click at [352, 26] on font "Retour" at bounding box center [345, 29] width 21 height 8
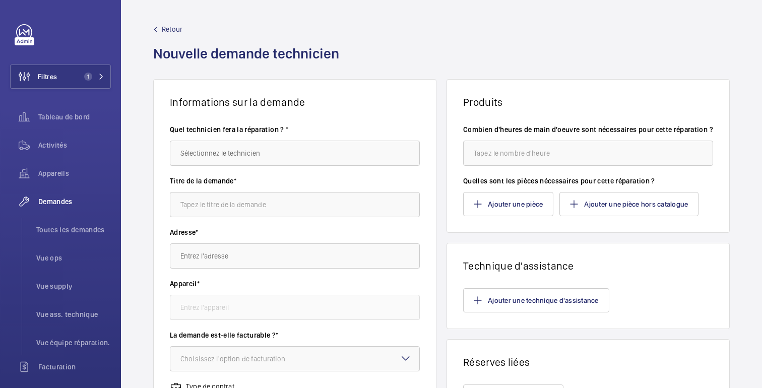
click at [169, 28] on font "Retour" at bounding box center [172, 29] width 21 height 8
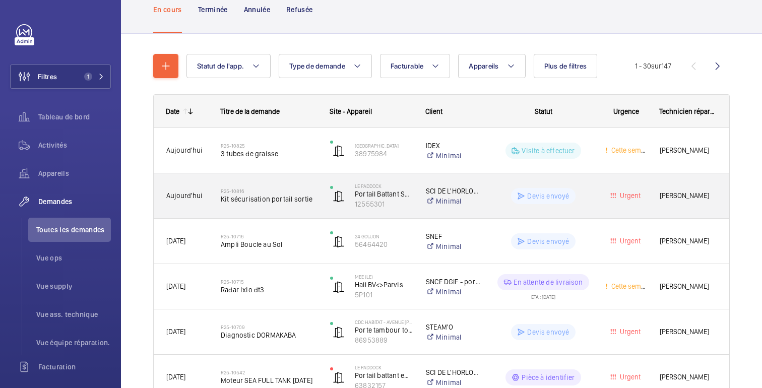
scroll to position [71, 0]
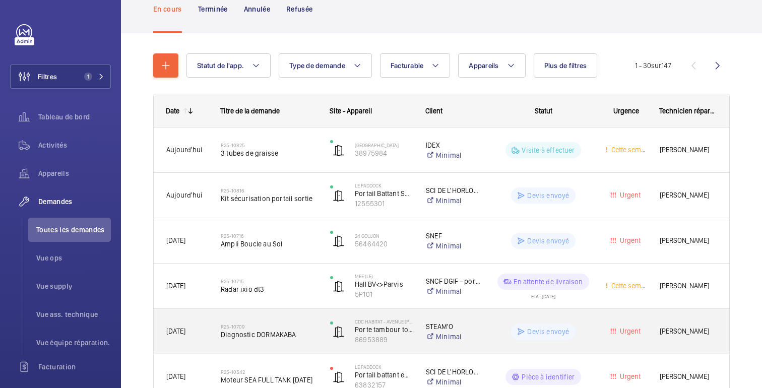
click at [598, 325] on div "Urgent" at bounding box center [619, 331] width 53 height 32
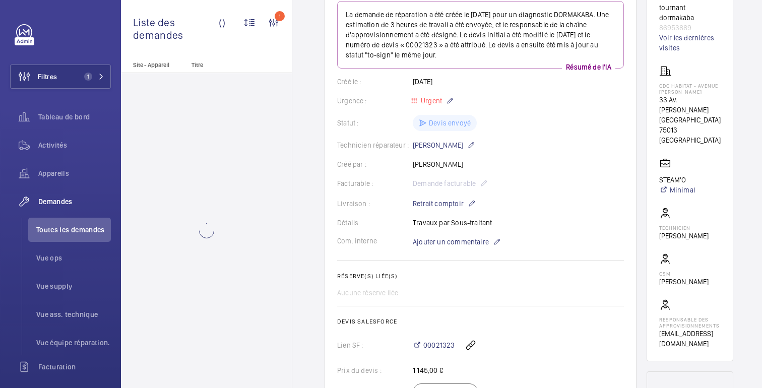
scroll to position [141, 0]
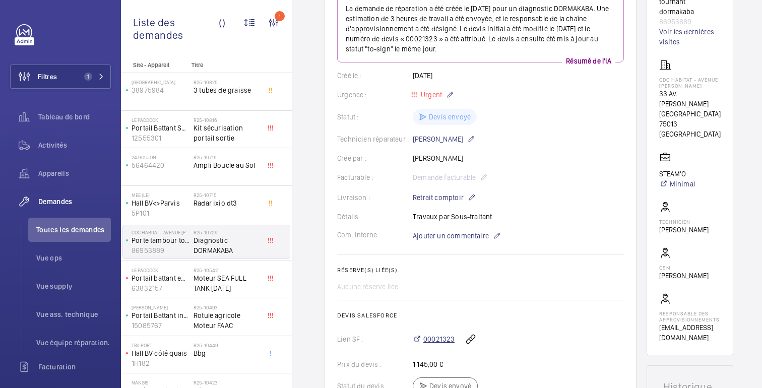
click at [445, 340] on font "00021323" at bounding box center [438, 339] width 31 height 8
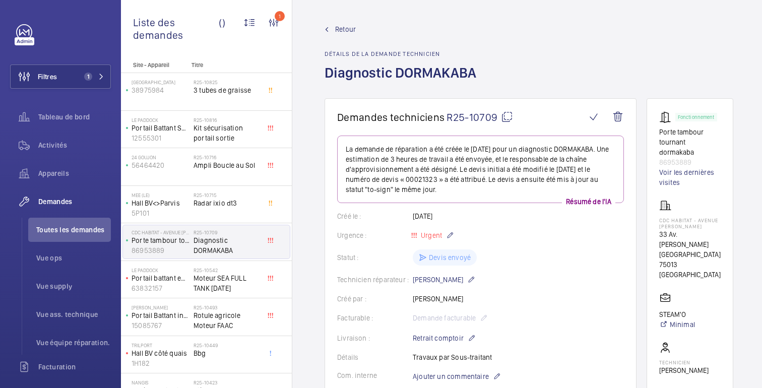
click at [678, 158] on font "86953889" at bounding box center [675, 162] width 32 height 8
copy font "86953889"
click at [60, 148] on font "Activités" at bounding box center [52, 145] width 29 height 8
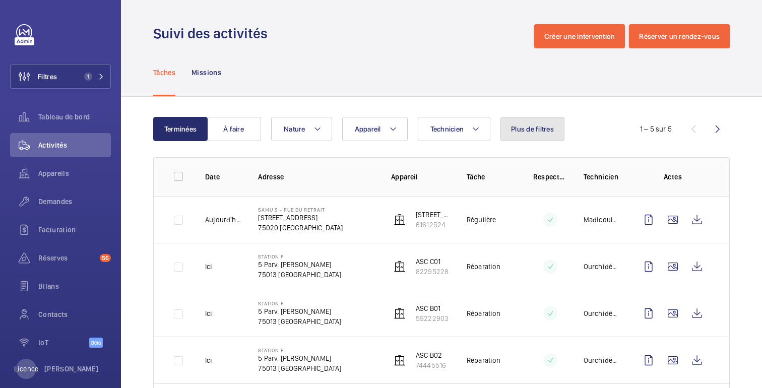
click at [535, 139] on button "Plus de filtres" at bounding box center [532, 129] width 64 height 24
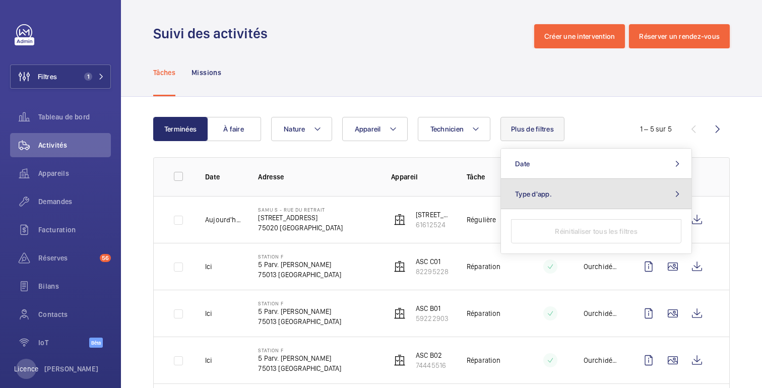
click at [526, 201] on button "Type d'app." at bounding box center [596, 194] width 190 height 30
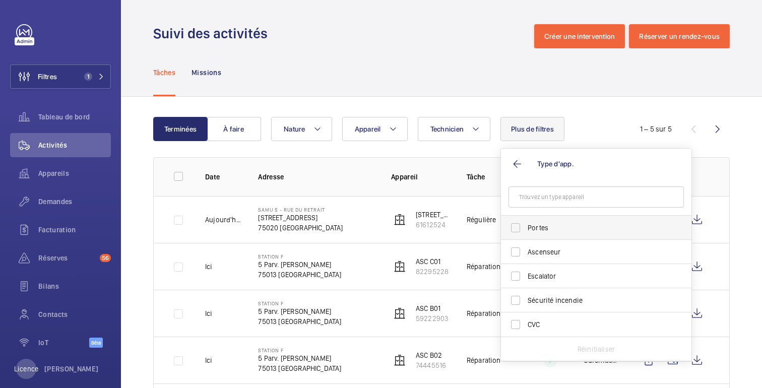
click at [537, 228] on span "Portes" at bounding box center [597, 228] width 139 height 10
click at [526, 228] on input "Portes" at bounding box center [515, 228] width 20 height 20
checkbox input "true"
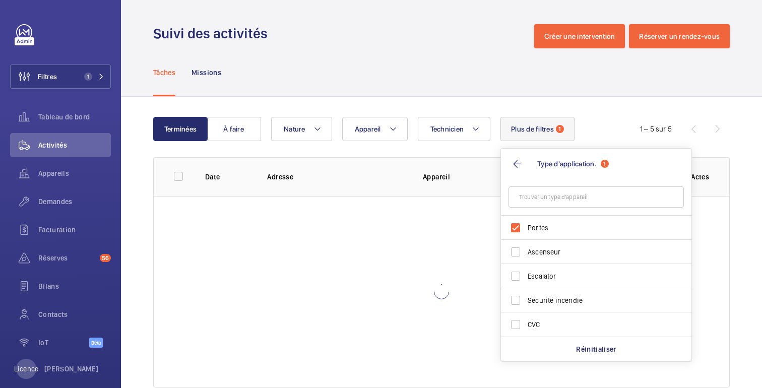
click at [476, 60] on div "Tâches Missions" at bounding box center [441, 72] width 577 height 48
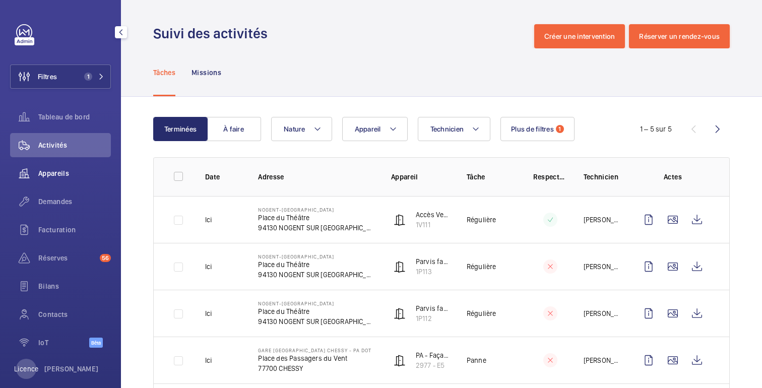
click at [63, 179] on div "Appareils" at bounding box center [60, 173] width 101 height 24
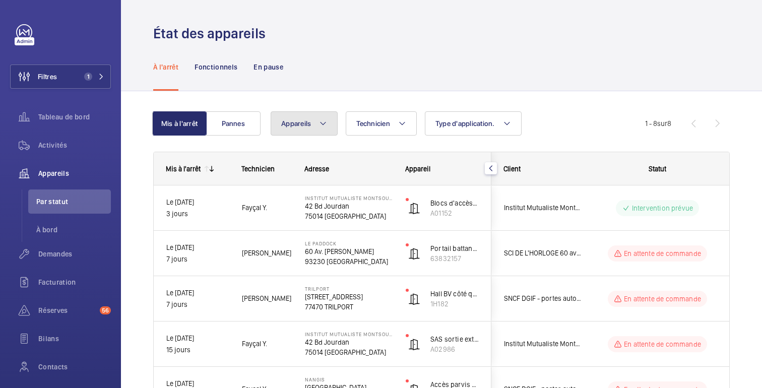
click at [323, 129] on mat-icon at bounding box center [323, 123] width 8 height 12
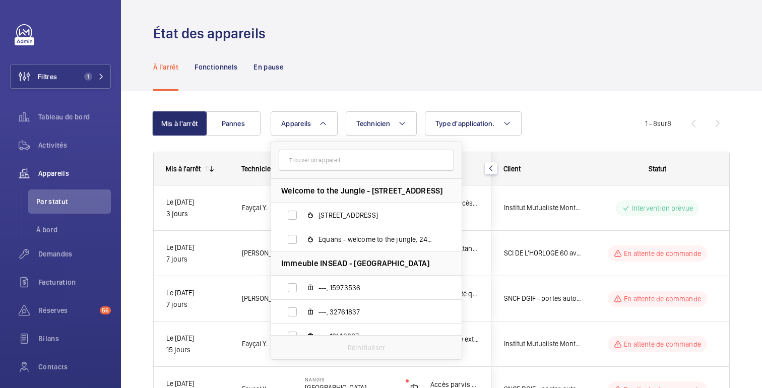
click at [383, 159] on input "text" at bounding box center [366, 160] width 175 height 21
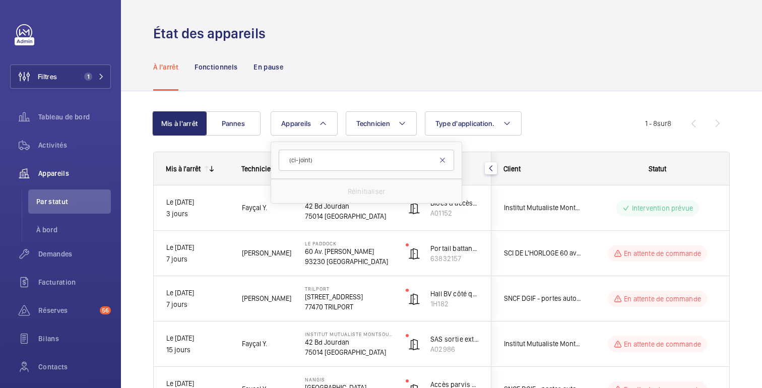
type input "(ci-joint)"
click at [441, 161] on mat-icon at bounding box center [442, 160] width 8 height 8
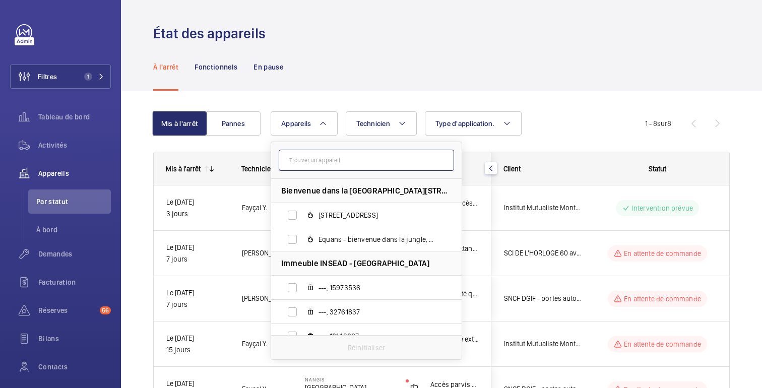
click at [346, 161] on input "text" at bounding box center [366, 160] width 175 height 21
paste input "53278204"
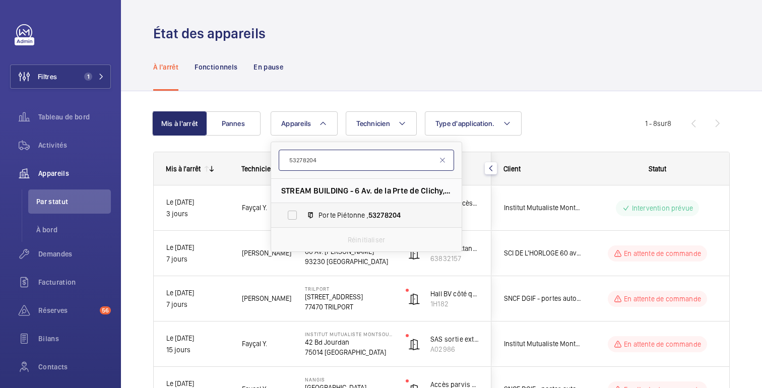
type input "53278204"
click at [383, 219] on span "53278204" at bounding box center [384, 215] width 32 height 8
click at [302, 219] on input "Porte Piétonne , 53278204" at bounding box center [292, 215] width 20 height 20
checkbox input "true"
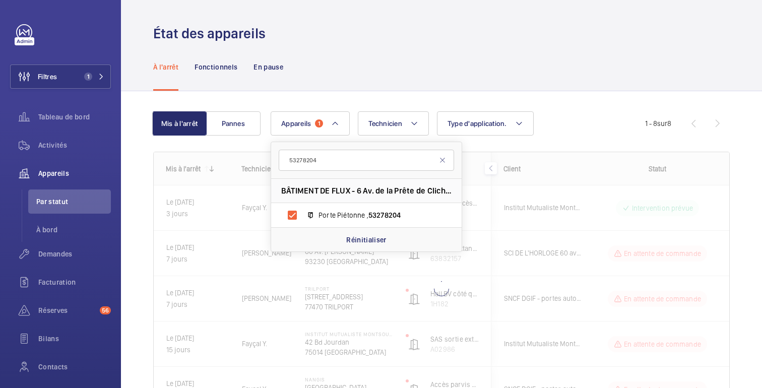
click at [369, 77] on div "À l'arrêt Fonctionnels En pause" at bounding box center [441, 67] width 577 height 48
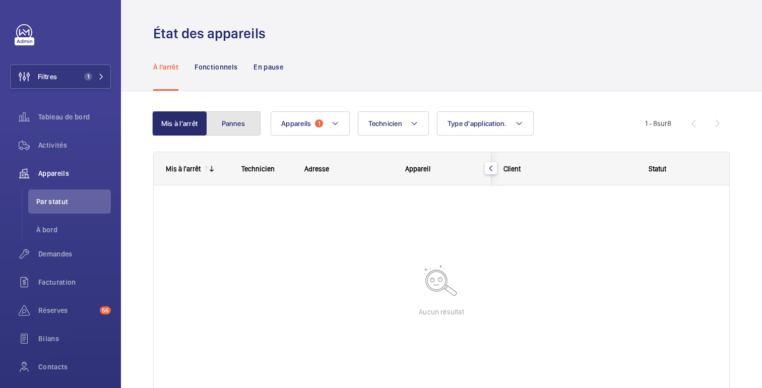
click at [233, 128] on button "Pannes" at bounding box center [233, 123] width 54 height 24
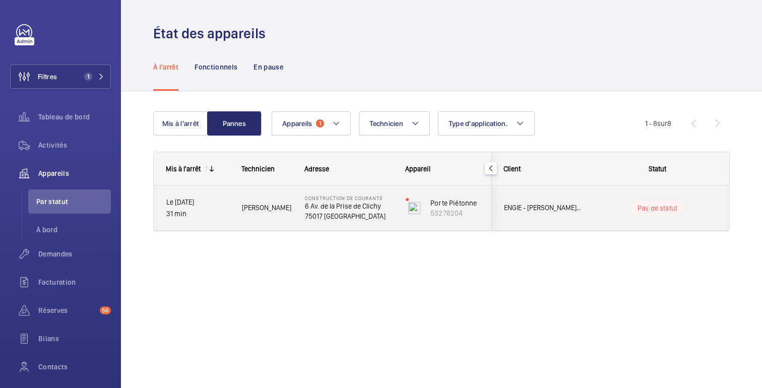
click at [602, 212] on wm-front-pills-cell "Pas de statut" at bounding box center [657, 208] width 125 height 14
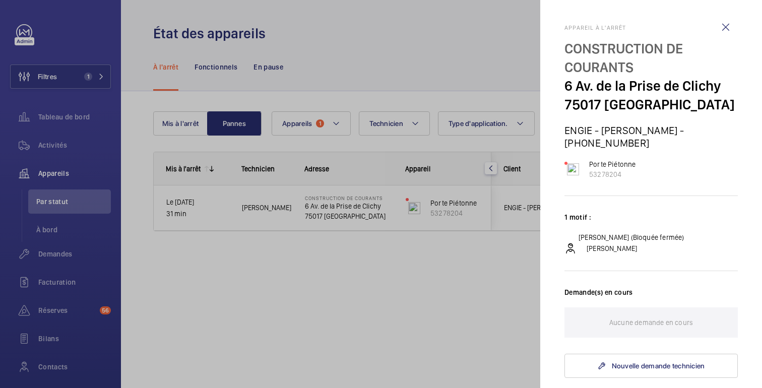
click at [468, 279] on div at bounding box center [381, 194] width 762 height 388
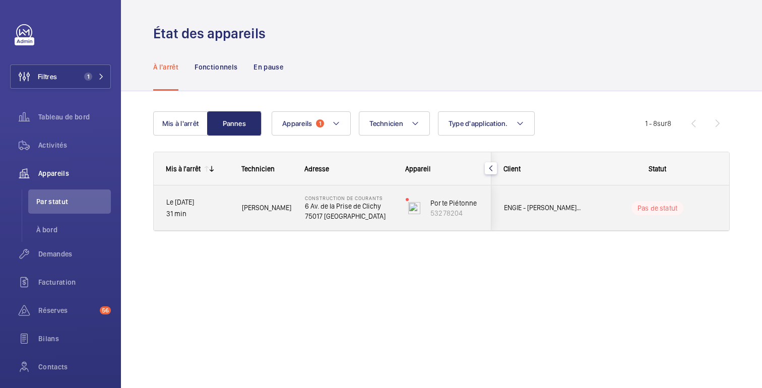
click at [503, 196] on div "ENGIE - [PERSON_NAME] - [PHONE_NUMBER]" at bounding box center [537, 208] width 90 height 32
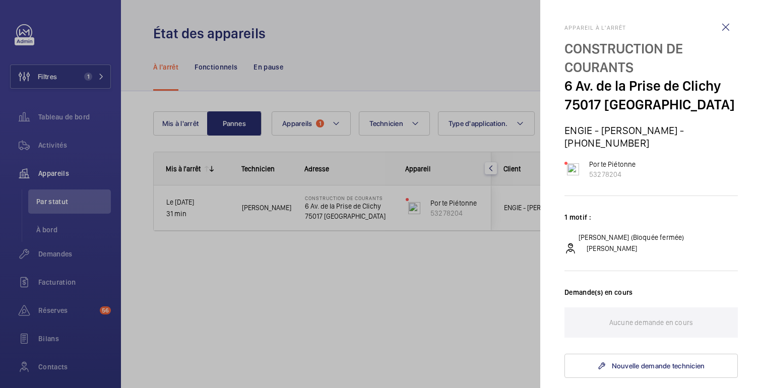
click at [314, 254] on div at bounding box center [381, 194] width 762 height 388
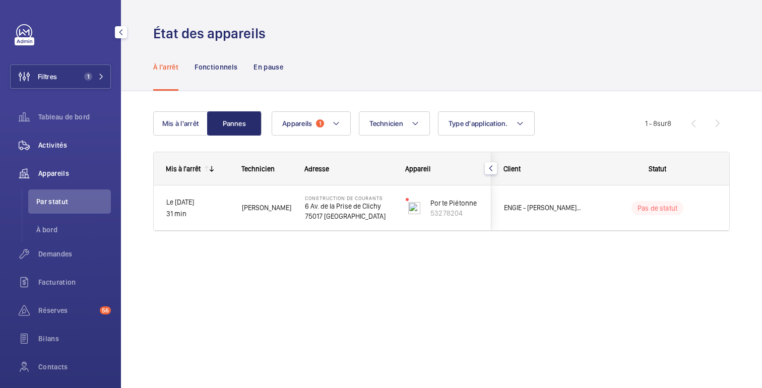
click at [69, 151] on div "Activités" at bounding box center [60, 145] width 101 height 24
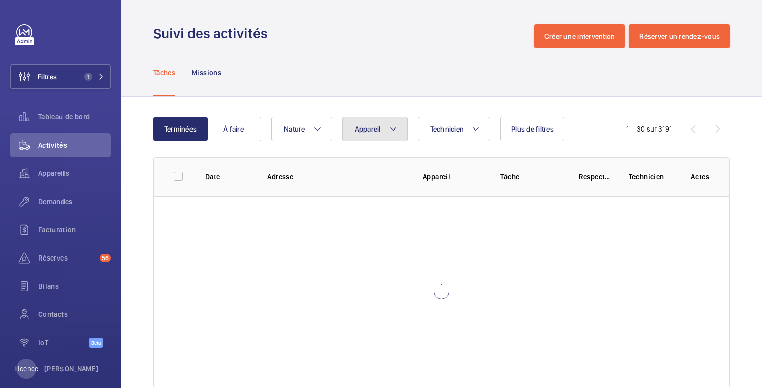
click at [384, 130] on button "Appareil" at bounding box center [375, 129] width 66 height 24
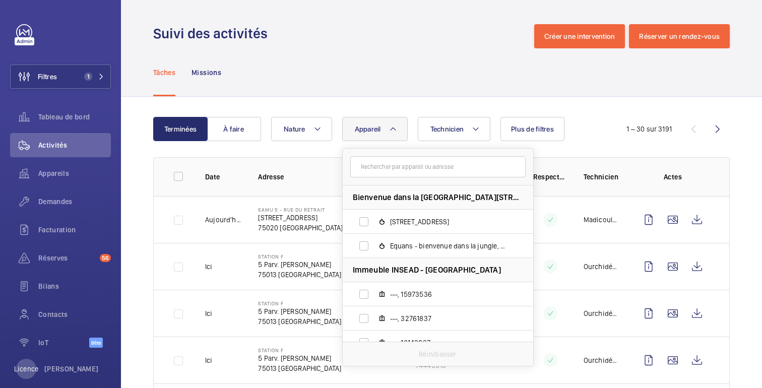
click at [429, 163] on input "text" at bounding box center [437, 166] width 175 height 21
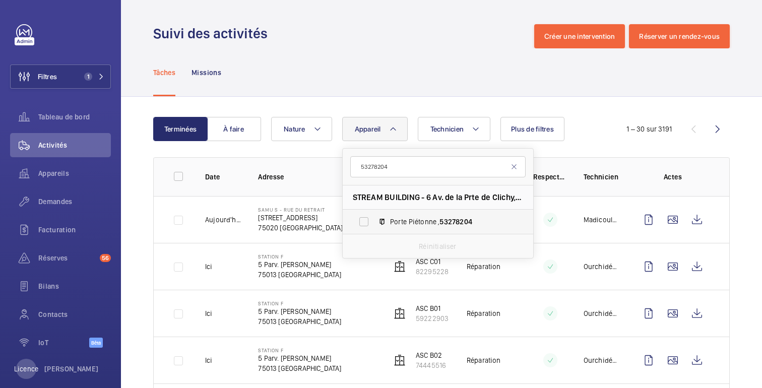
type input "53278204"
click at [431, 225] on span "Porte Piétonne , 53278204" at bounding box center [448, 222] width 117 height 10
click at [374, 225] on input "Porte Piétonne , 53278204" at bounding box center [364, 222] width 20 height 20
checkbox input "true"
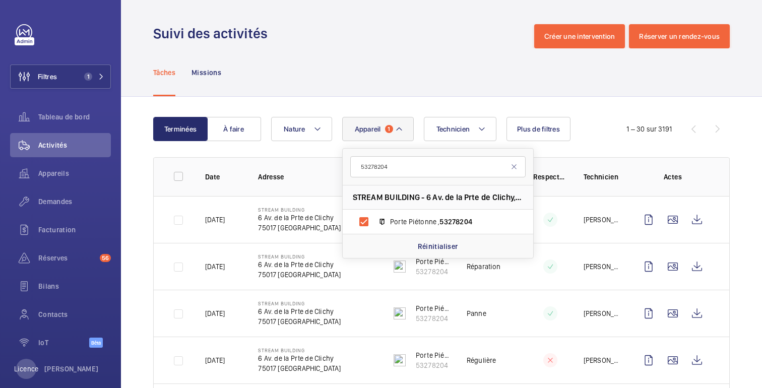
click at [604, 108] on div "Terminées À faire Technicien Appareil 1 53278204 STREAM BUILDING - 6 Av. de la …" at bounding box center [441, 393] width 641 height 593
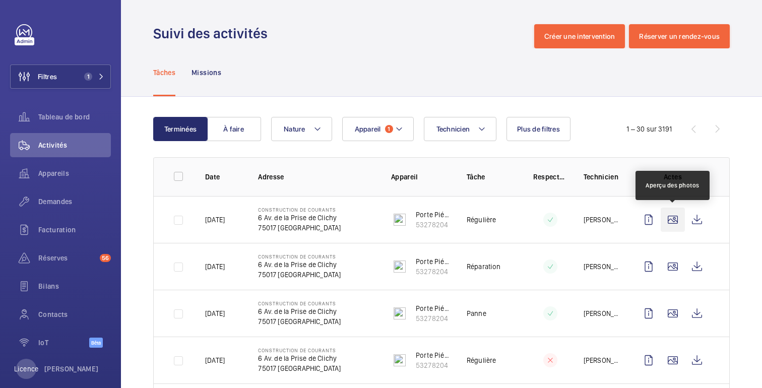
click at [679, 223] on wm-front-icon-button at bounding box center [673, 220] width 24 height 24
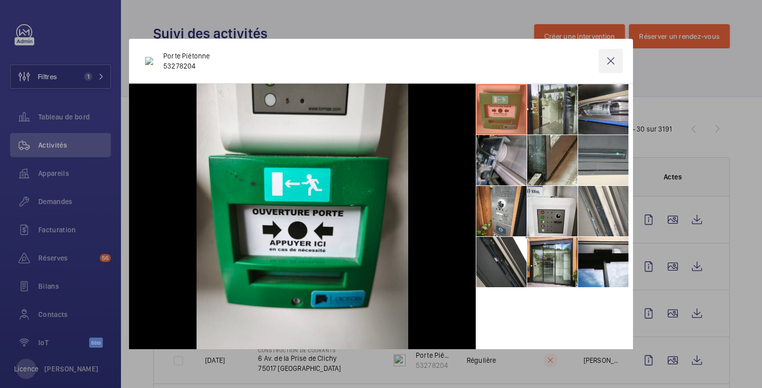
click at [614, 59] on wm-front-icon-button at bounding box center [611, 61] width 24 height 24
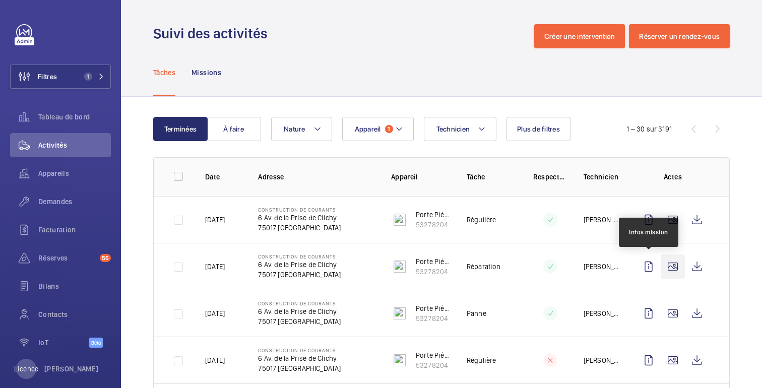
click at [673, 269] on wm-front-icon-button at bounding box center [673, 266] width 24 height 24
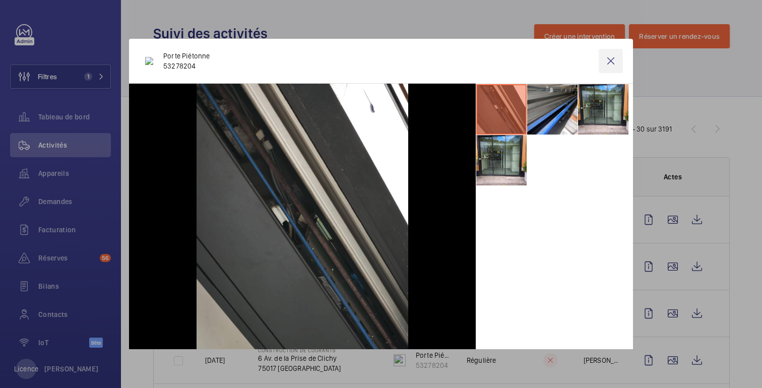
click at [610, 61] on wm-front-icon-button at bounding box center [611, 61] width 24 height 24
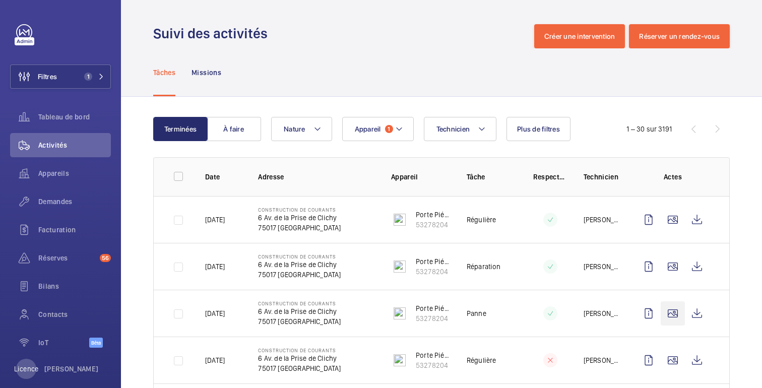
click at [677, 315] on wm-front-icon-button at bounding box center [673, 313] width 24 height 24
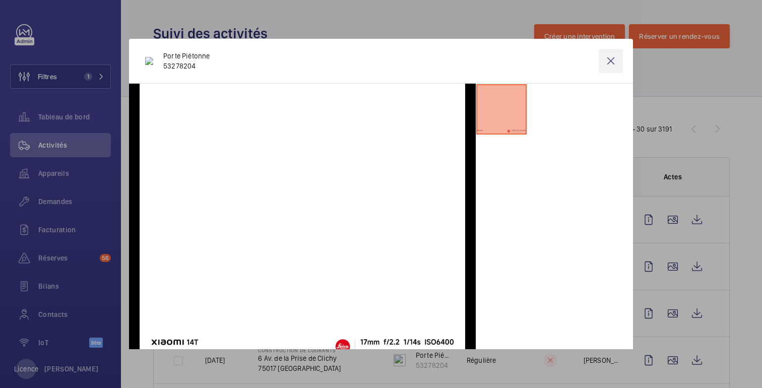
click at [608, 51] on wm-front-icon-button at bounding box center [611, 61] width 24 height 24
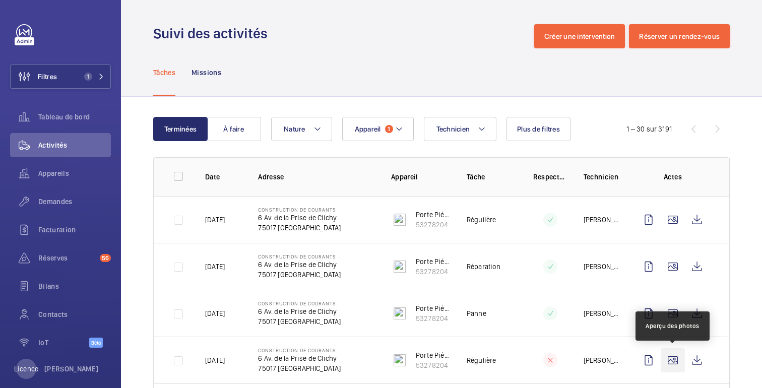
click at [672, 358] on wm-front-icon-button at bounding box center [673, 360] width 24 height 24
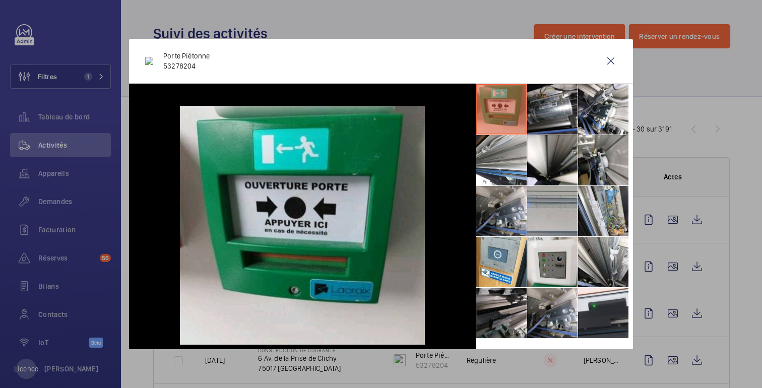
click at [673, 134] on div at bounding box center [381, 194] width 762 height 388
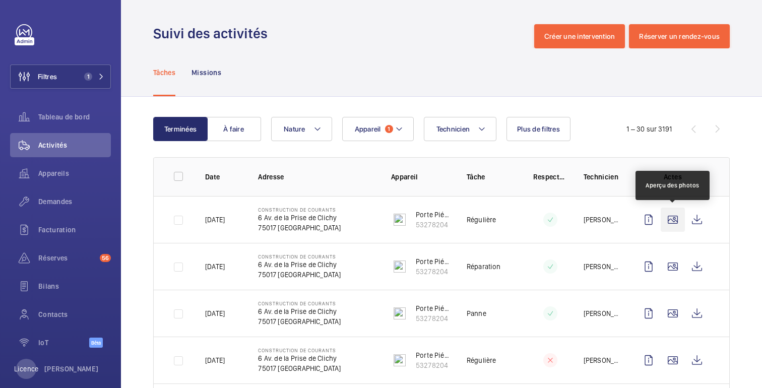
click at [670, 220] on wm-front-icon-button at bounding box center [673, 220] width 24 height 24
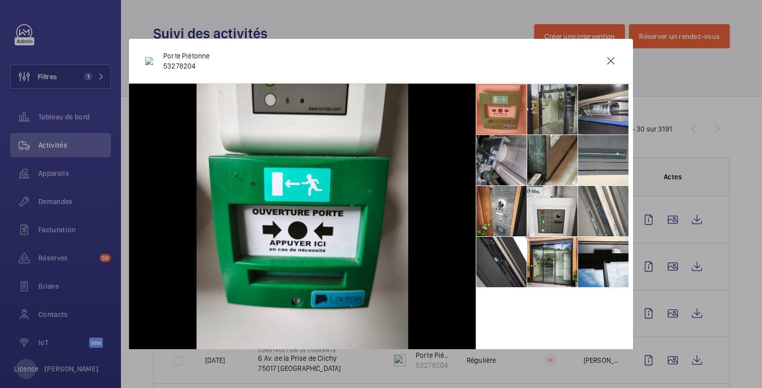
click at [553, 117] on li at bounding box center [552, 109] width 50 height 50
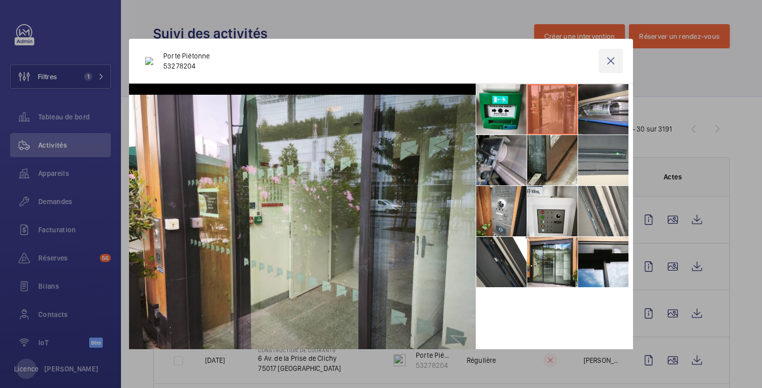
click at [614, 64] on wm-front-icon-button at bounding box center [611, 61] width 24 height 24
